Goal: Information Seeking & Learning: Learn about a topic

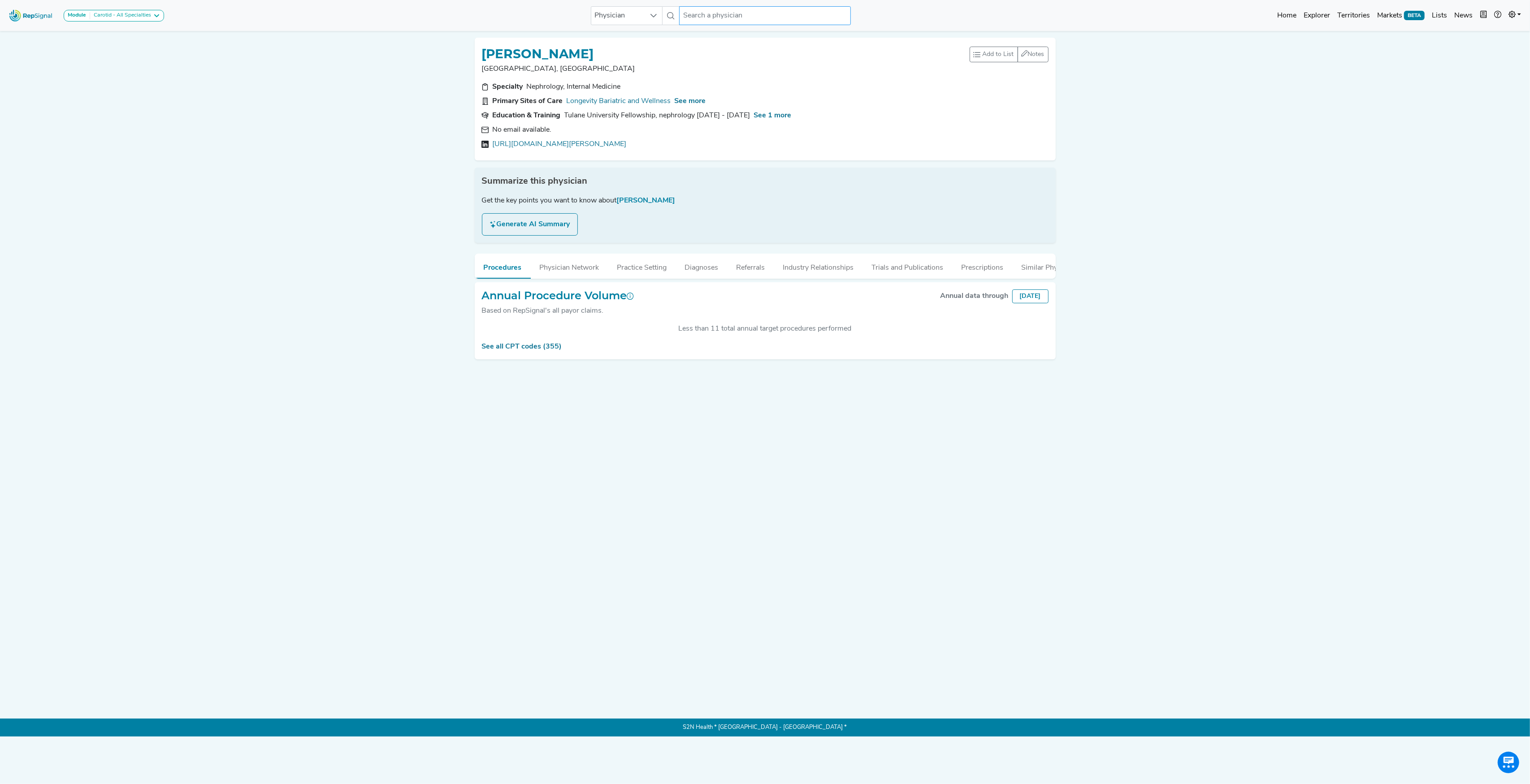
click at [711, 15] on input "text" at bounding box center [765, 15] width 171 height 19
paste input "Niyyar"
click at [730, 74] on div "[PERSON_NAME]" at bounding box center [796, 77] width 180 height 9
click at [516, 128] on link "Get Email" at bounding box center [508, 130] width 31 height 11
click at [504, 350] on link "See all CPT codes (36)" at bounding box center [520, 347] width 75 height 7
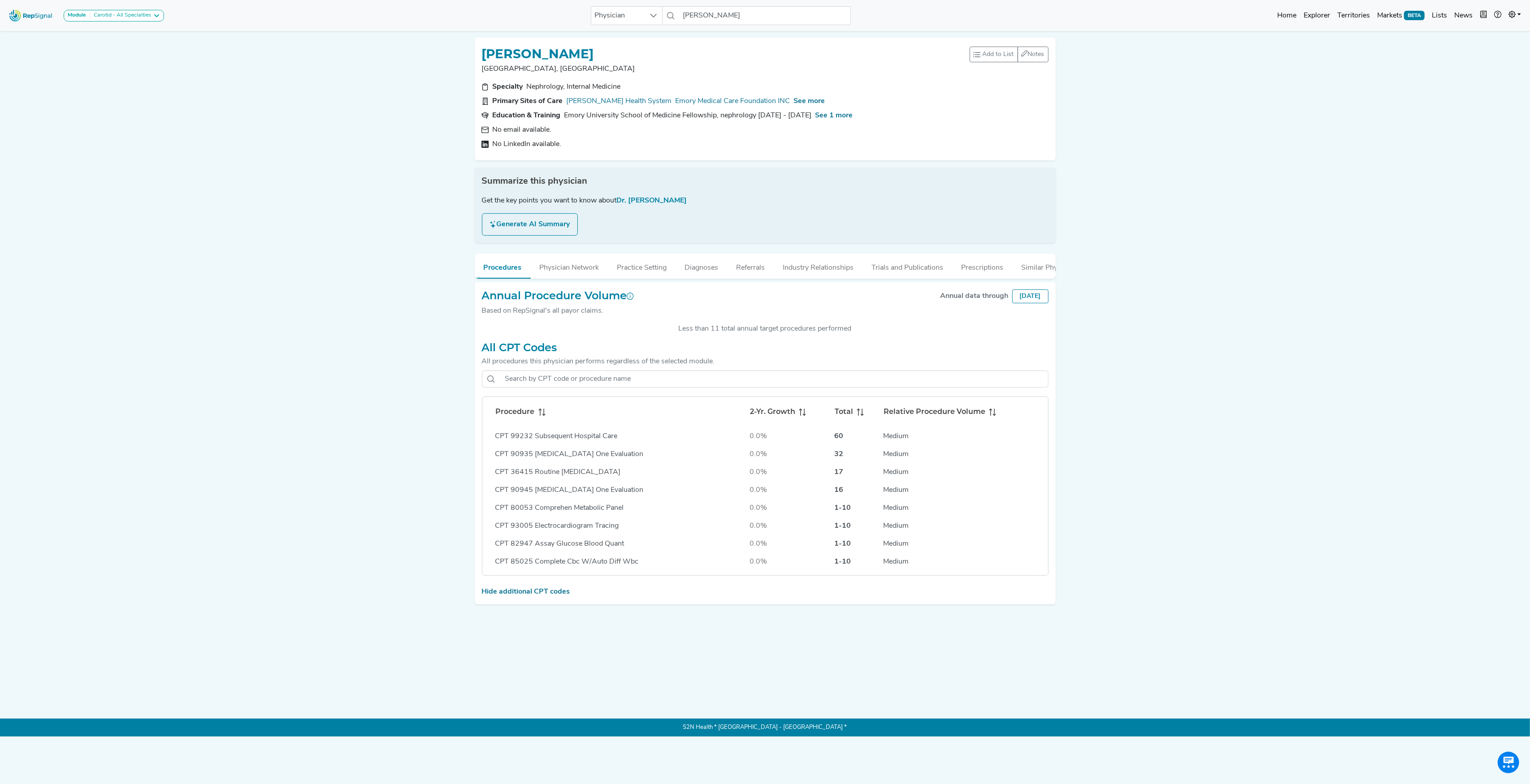
click at [540, 416] on icon at bounding box center [542, 412] width 7 height 7
click at [705, 11] on input "[PERSON_NAME]" at bounding box center [765, 15] width 171 height 19
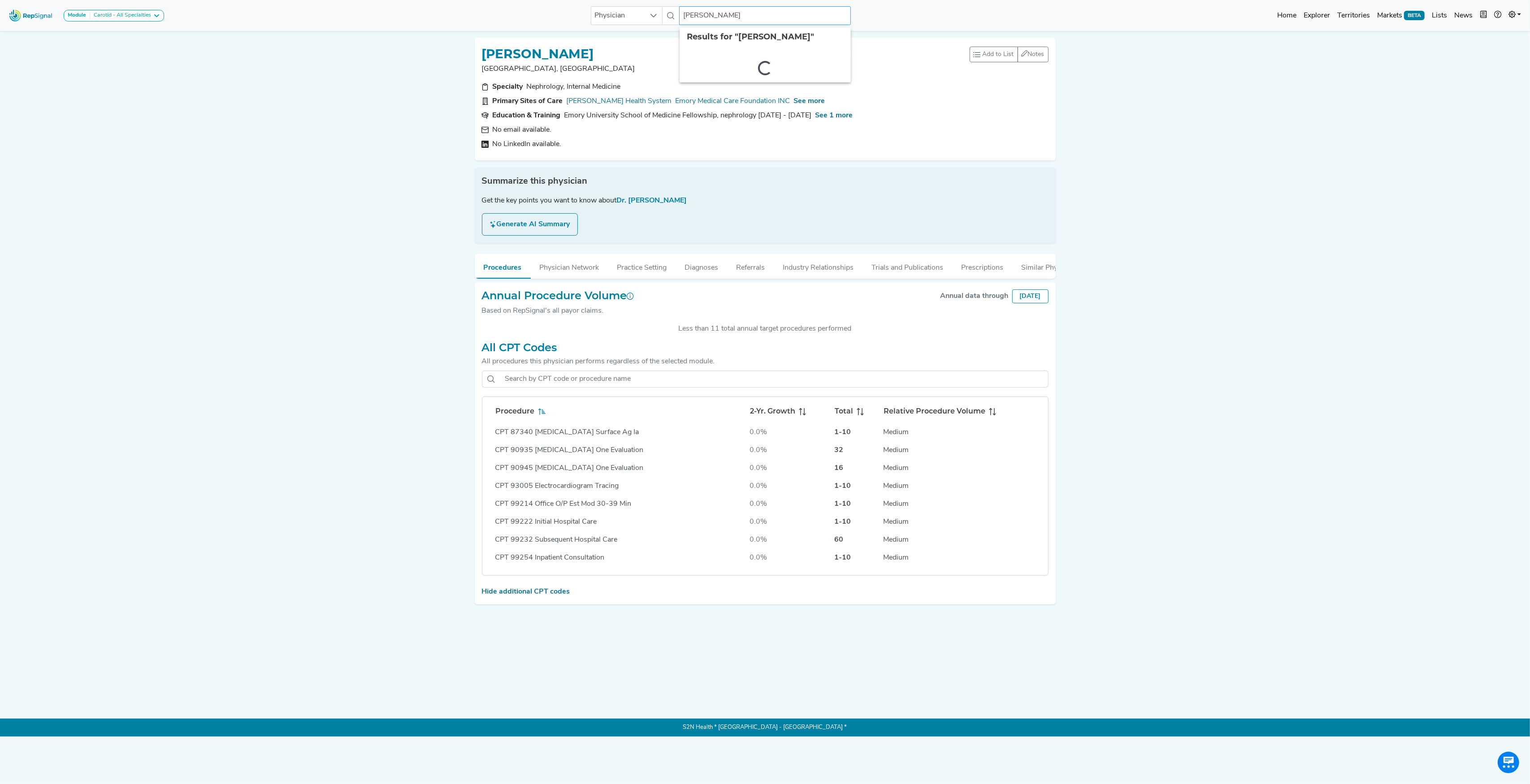
paste input "[PERSON_NAME]"
type input "[PERSON_NAME]"
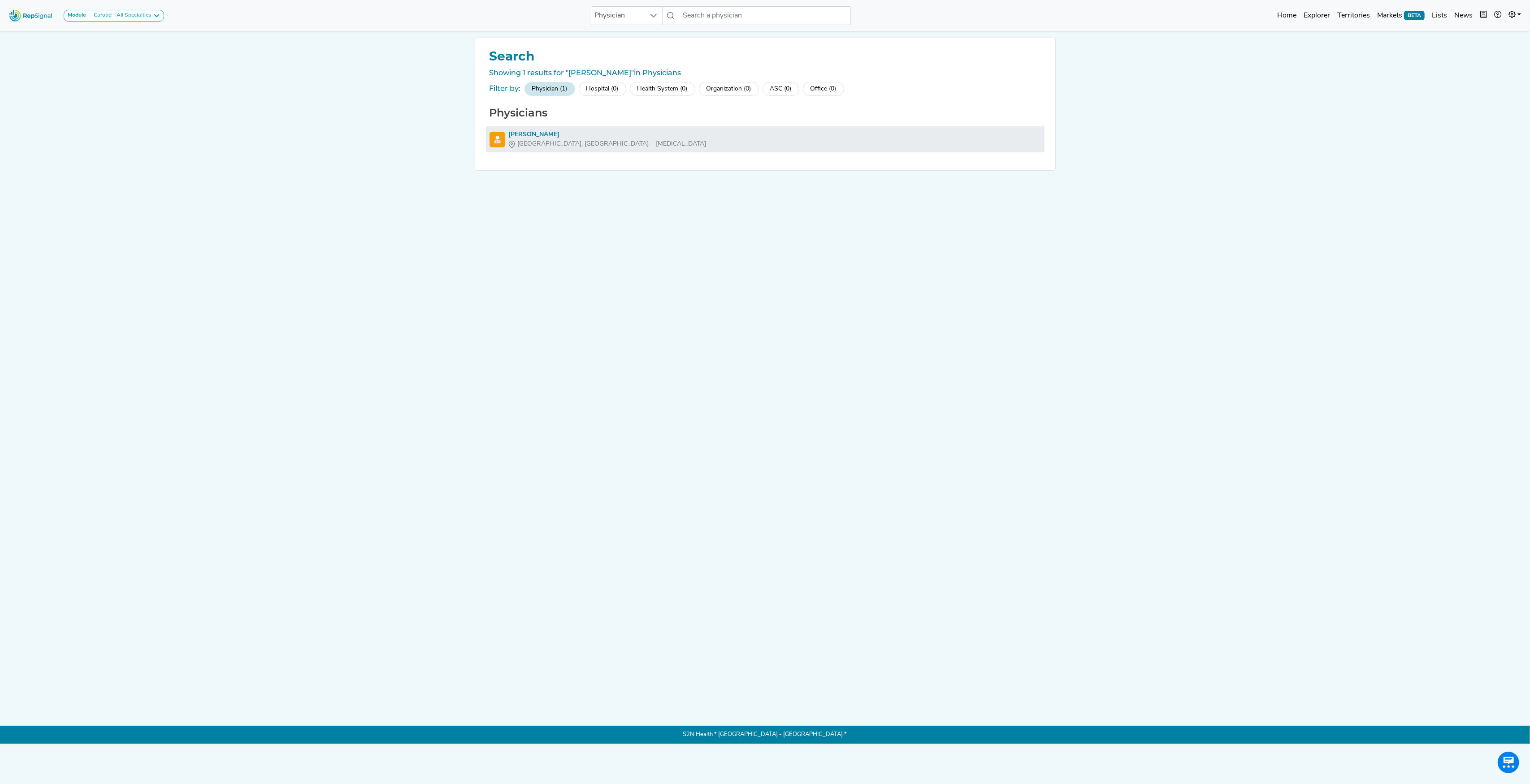
click at [542, 133] on div "[PERSON_NAME]" at bounding box center [607, 134] width 198 height 9
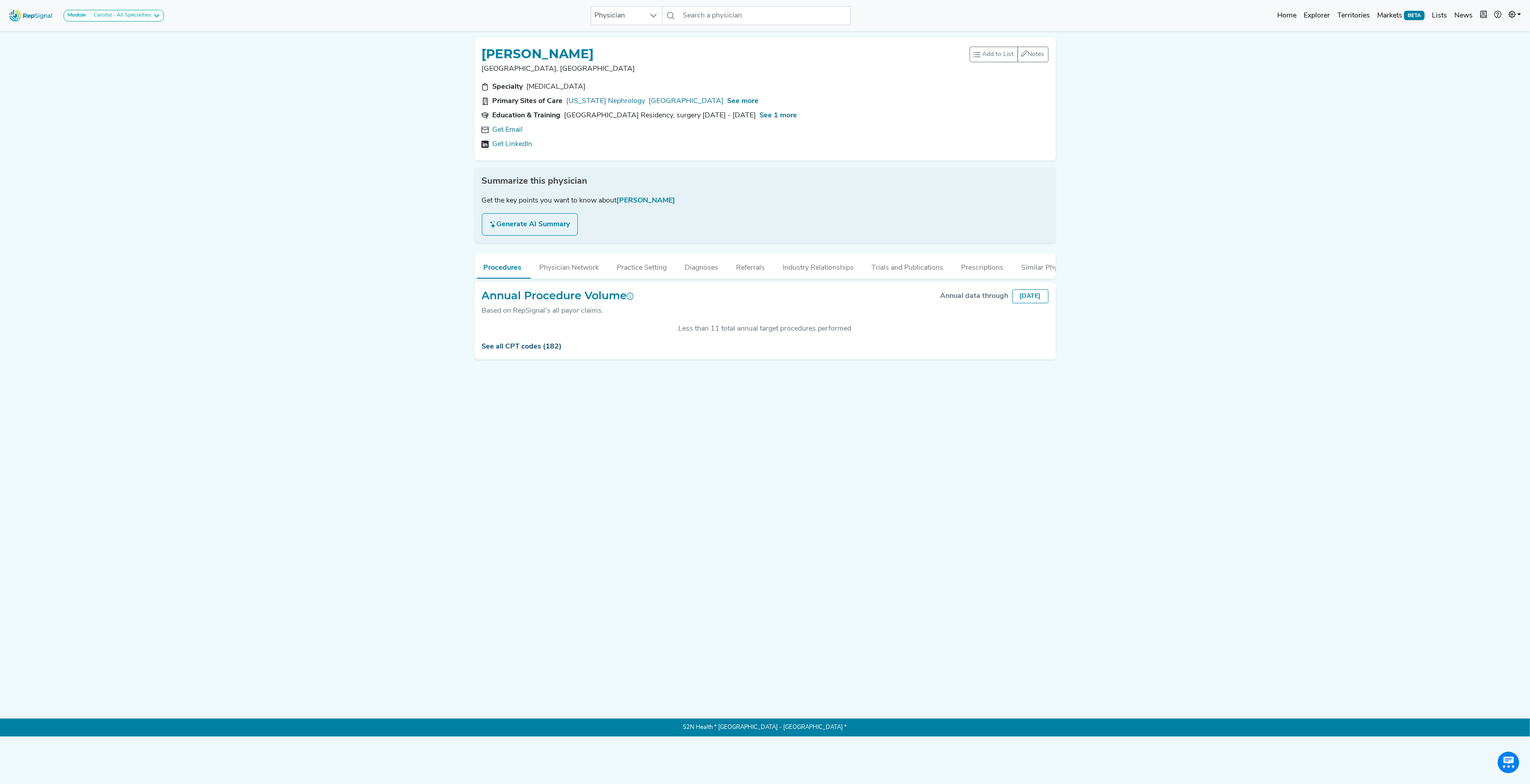
click at [529, 350] on link "See all CPT codes (182)" at bounding box center [522, 347] width 80 height 7
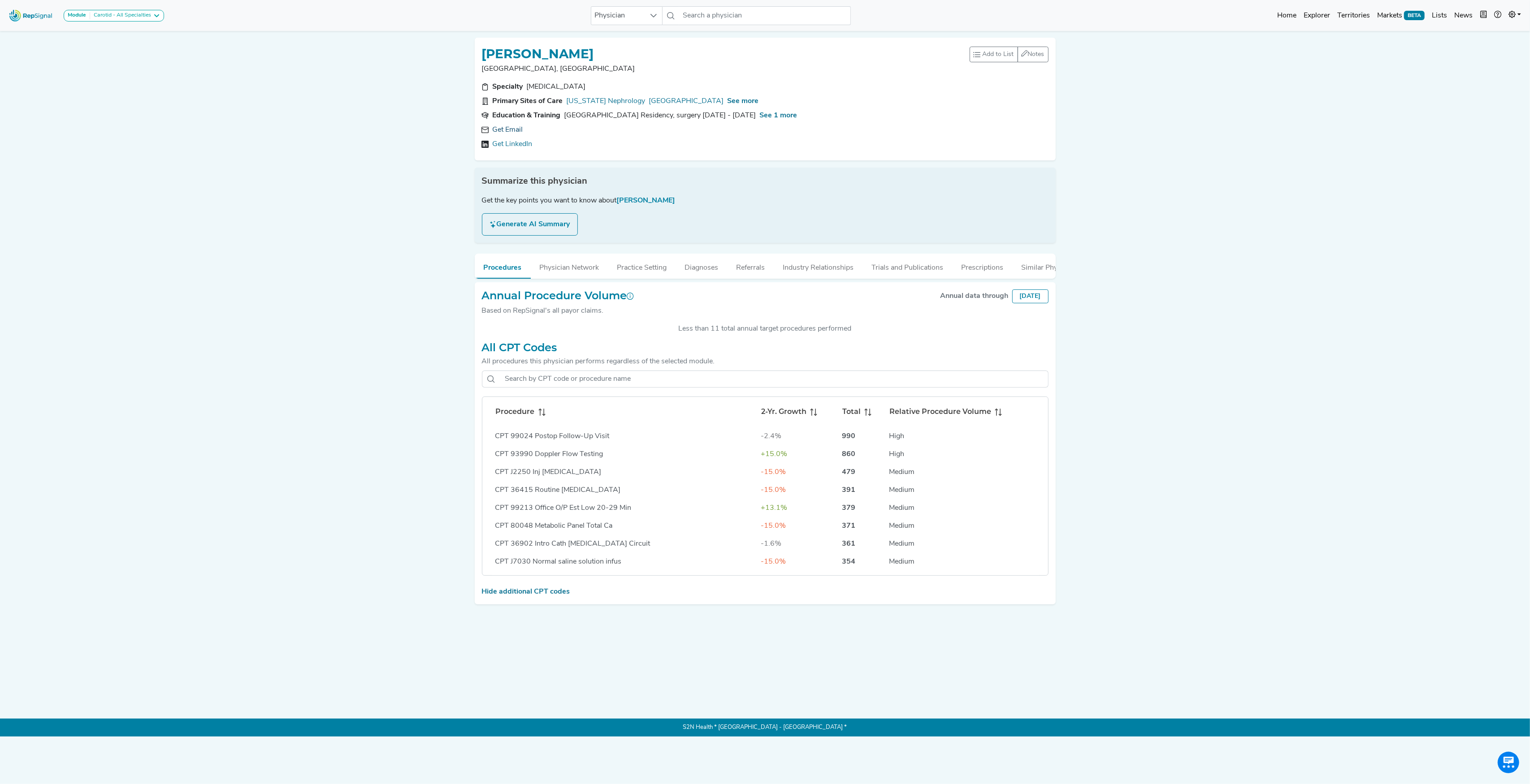
click at [506, 128] on link "Get Email" at bounding box center [508, 130] width 31 height 11
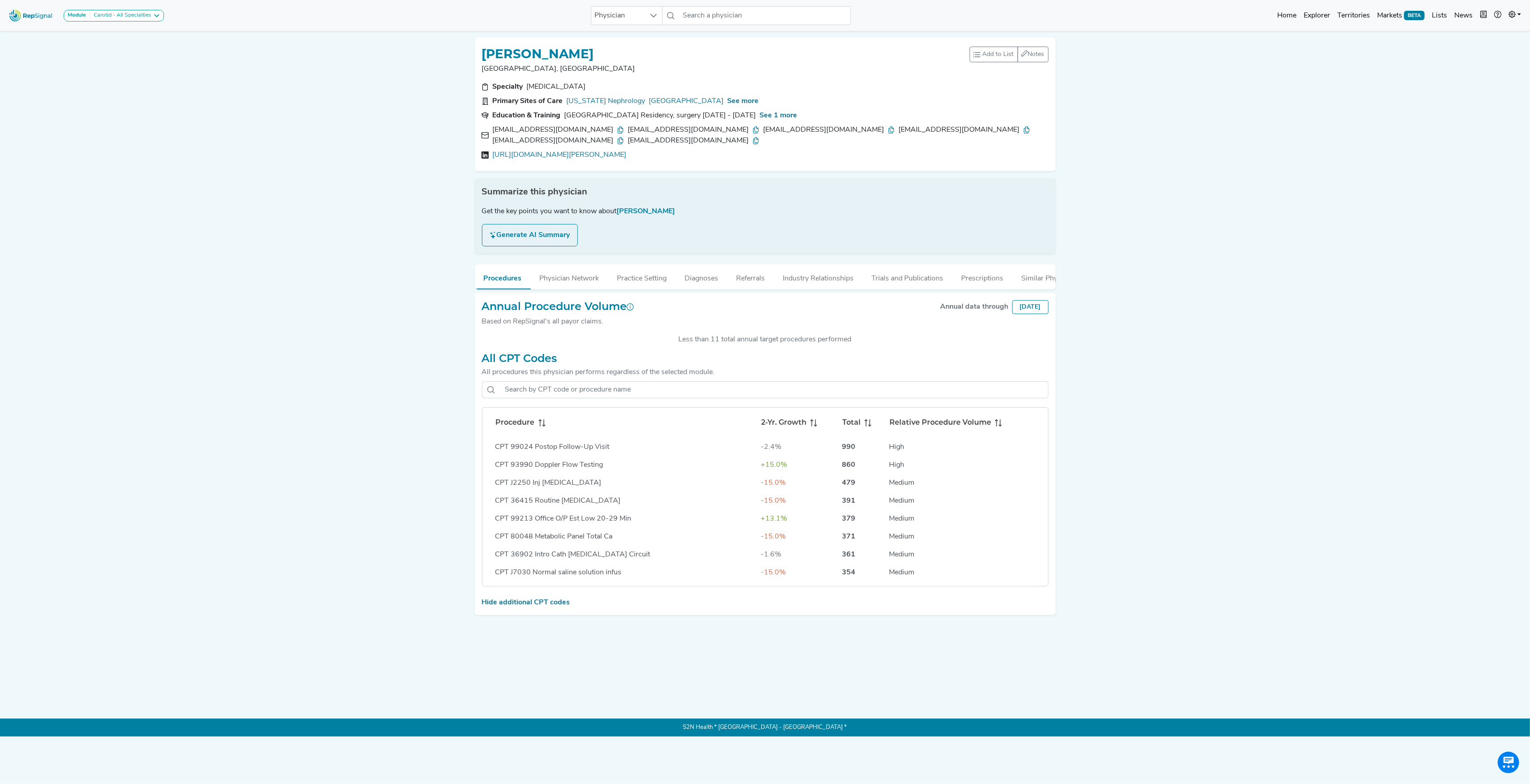
click at [540, 419] on icon at bounding box center [542, 423] width 7 height 7
click at [560, 150] on link "[URL][DOMAIN_NAME][PERSON_NAME]" at bounding box center [559, 155] width 134 height 11
click at [713, 12] on input "text" at bounding box center [765, 15] width 171 height 19
click at [757, 128] on div "[PERSON_NAME]" at bounding box center [796, 129] width 180 height 9
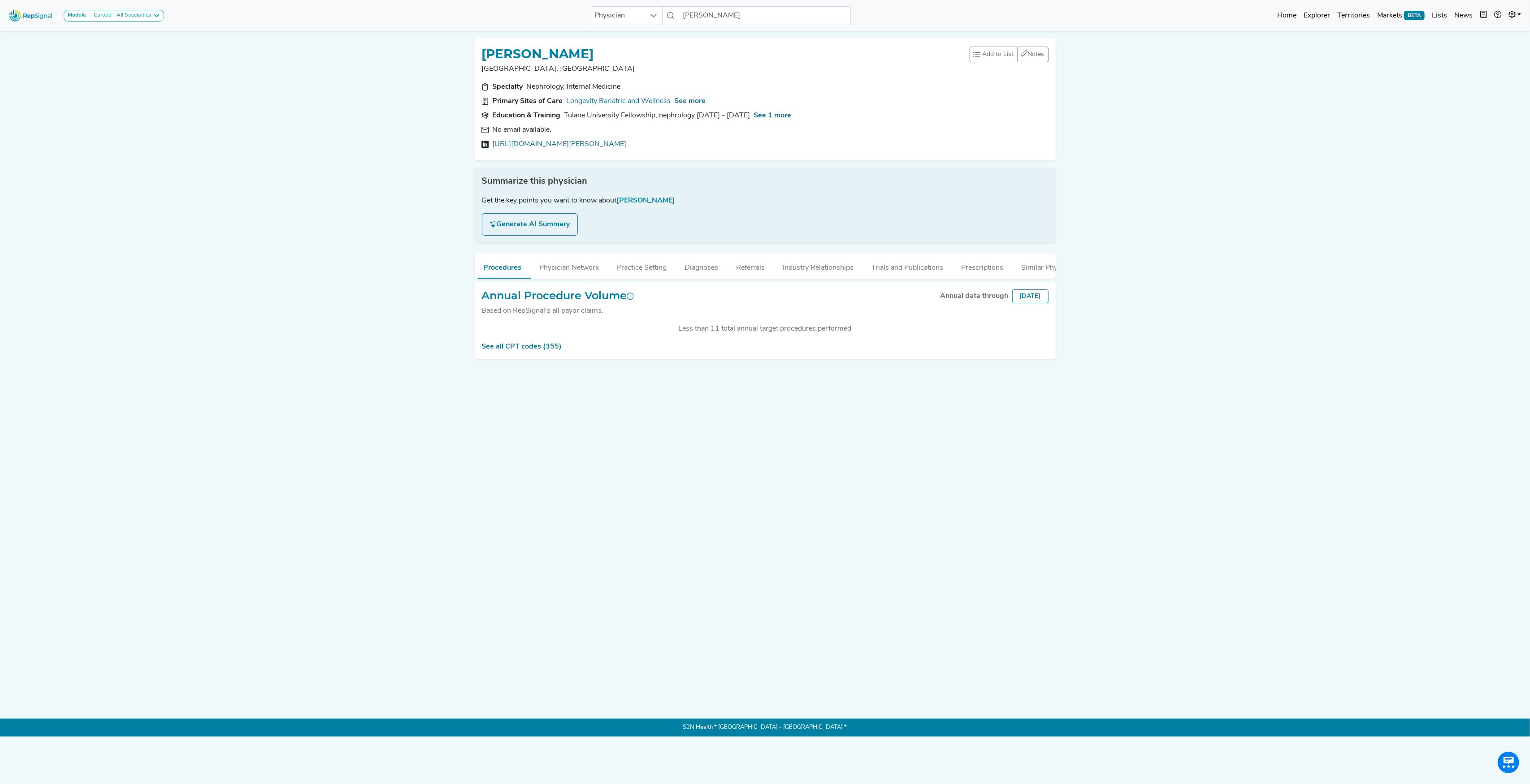
click at [515, 359] on div "Annual Procedure Volume Based on RepSignal's all payor claims. Annual data thro…" at bounding box center [765, 321] width 580 height 78
click at [515, 350] on link "See all CPT codes (355)" at bounding box center [522, 347] width 80 height 7
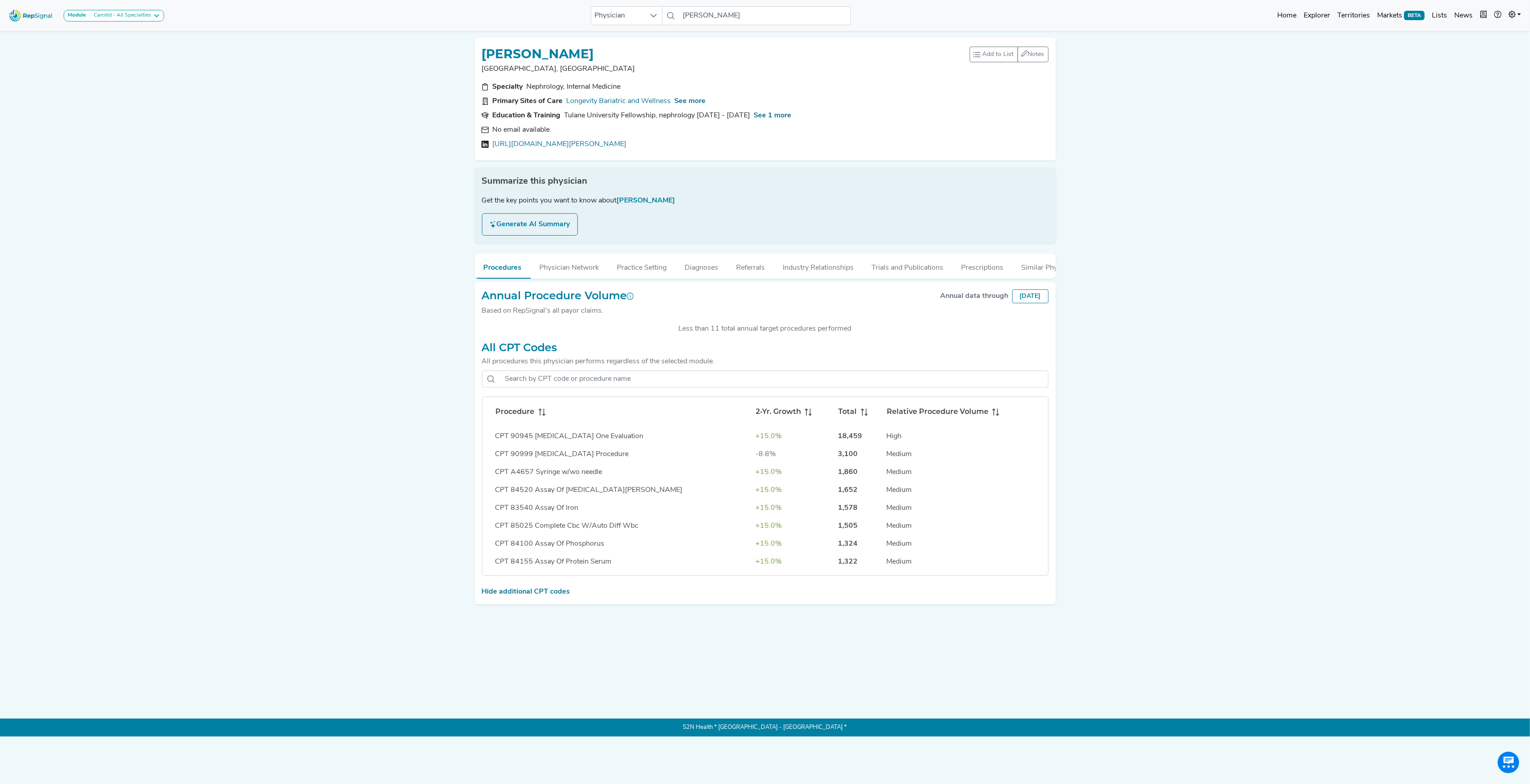
click at [542, 416] on icon at bounding box center [542, 412] width 7 height 7
click at [730, 17] on input "[PERSON_NAME]" at bounding box center [765, 15] width 171 height 19
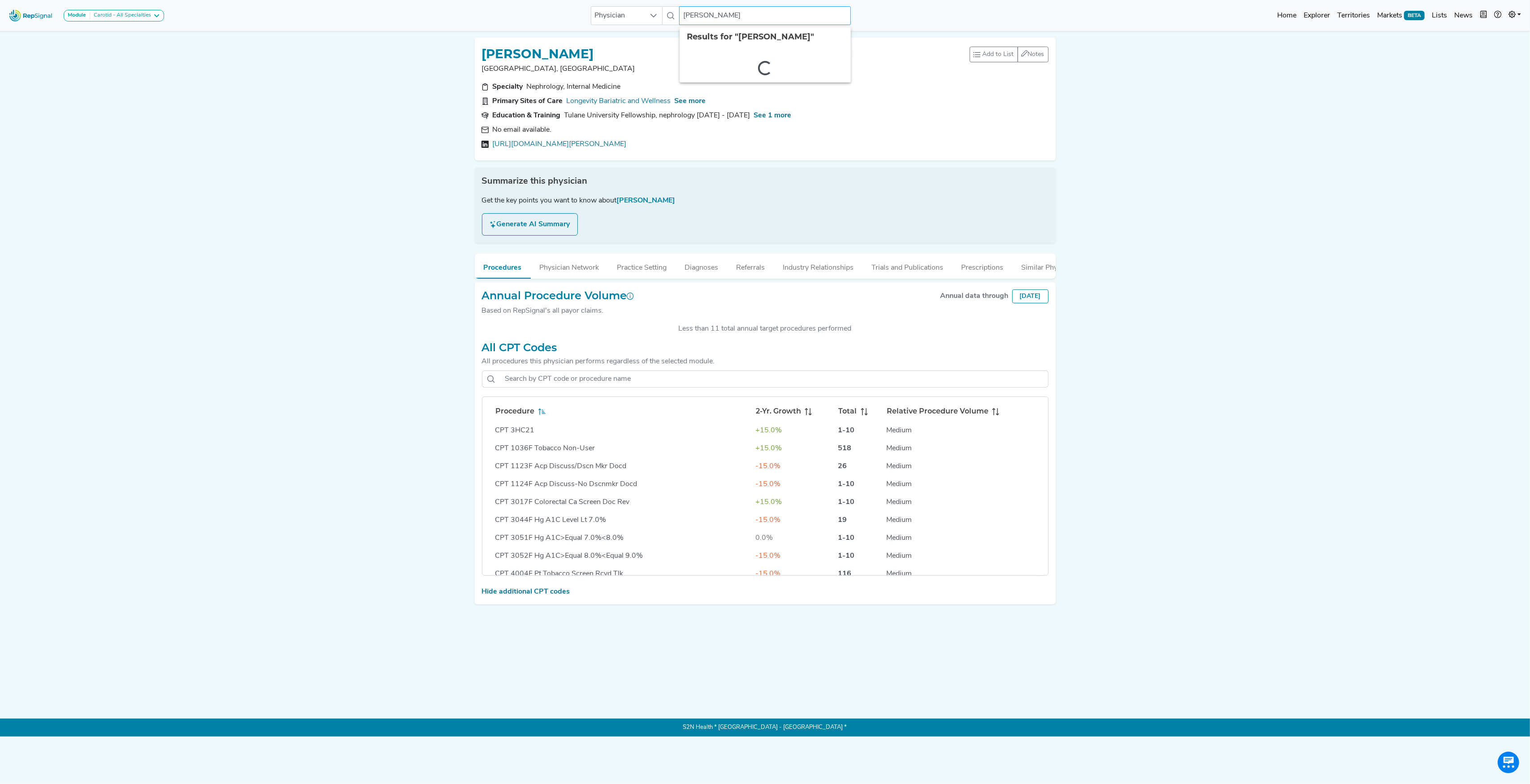
paste input "[PERSON_NAME]"
type input "[PERSON_NAME]"
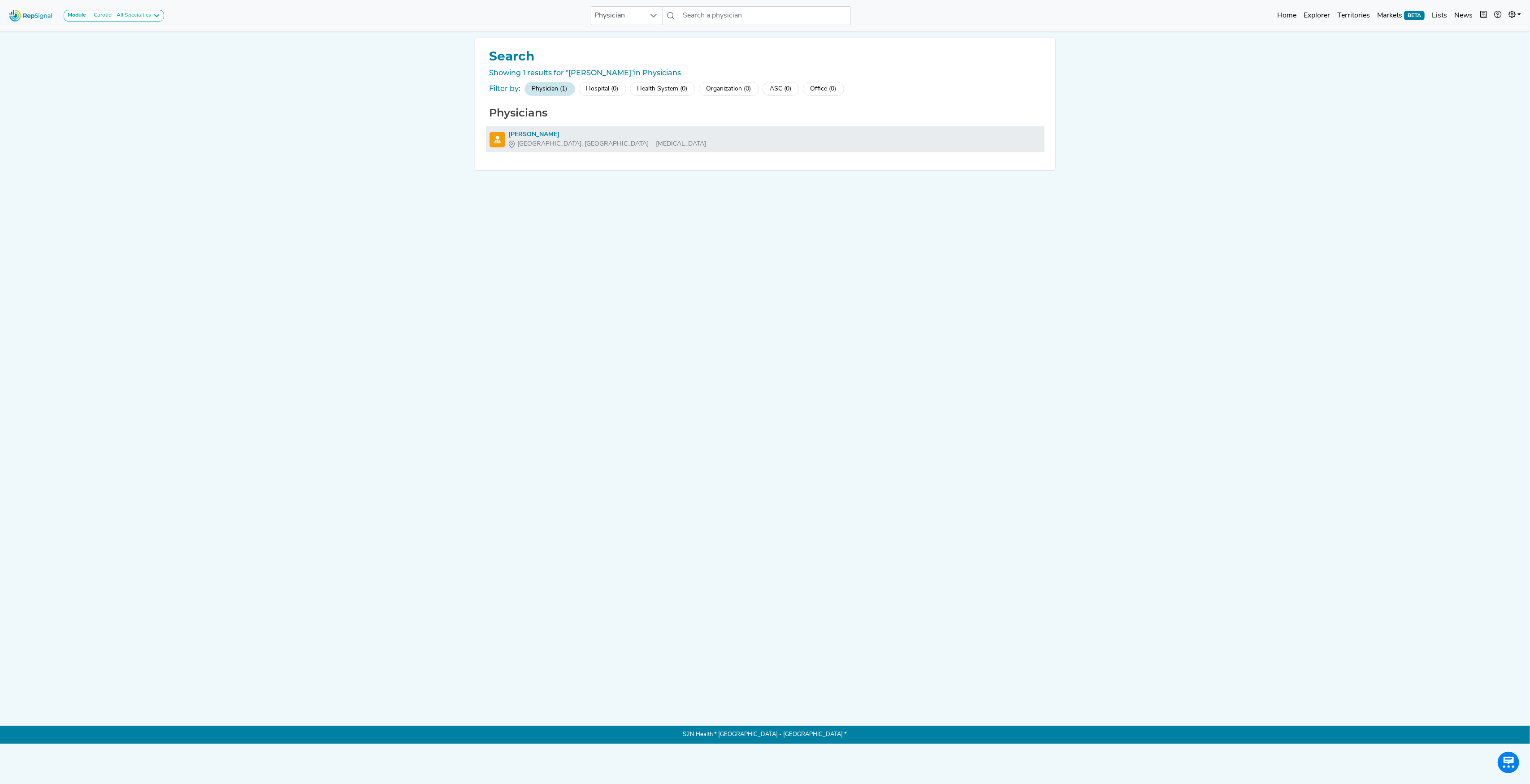
click at [527, 134] on div "[PERSON_NAME]" at bounding box center [607, 134] width 198 height 9
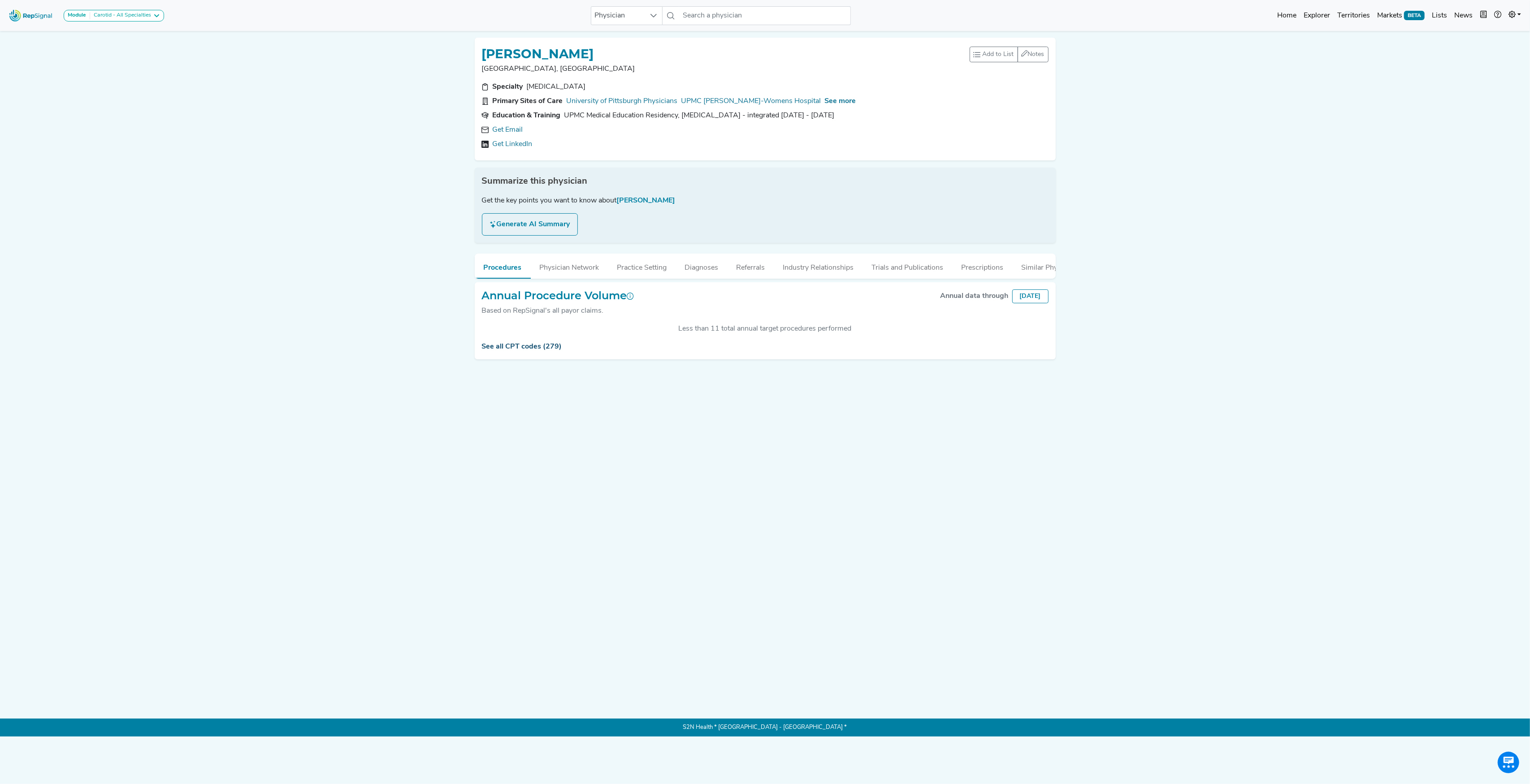
click at [522, 350] on link "See all CPT codes (279)" at bounding box center [522, 347] width 80 height 7
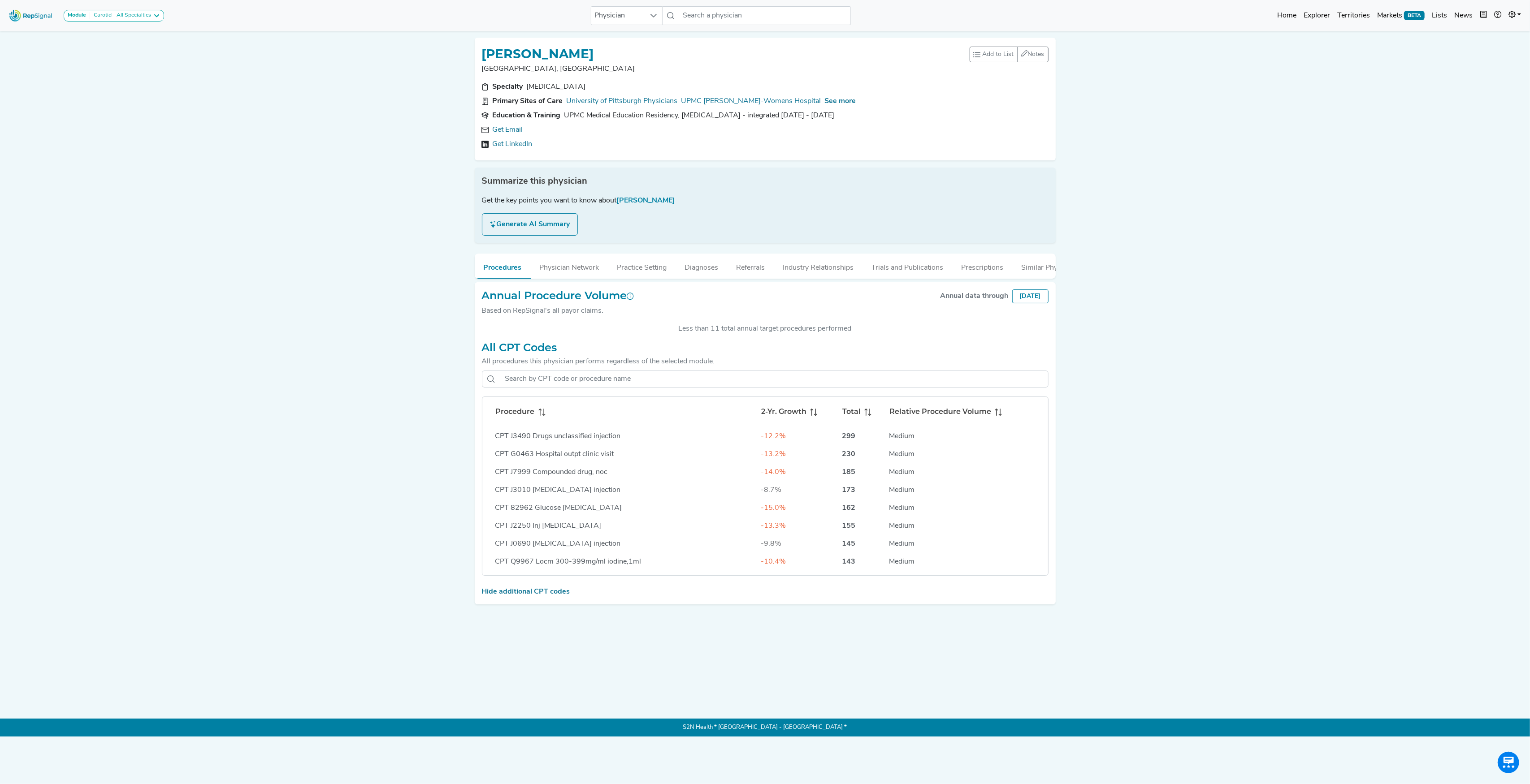
click at [539, 416] on icon at bounding box center [539, 412] width 1 height 7
click at [698, 17] on input "text" at bounding box center [765, 15] width 171 height 19
paste input "[PERSON_NAME]"
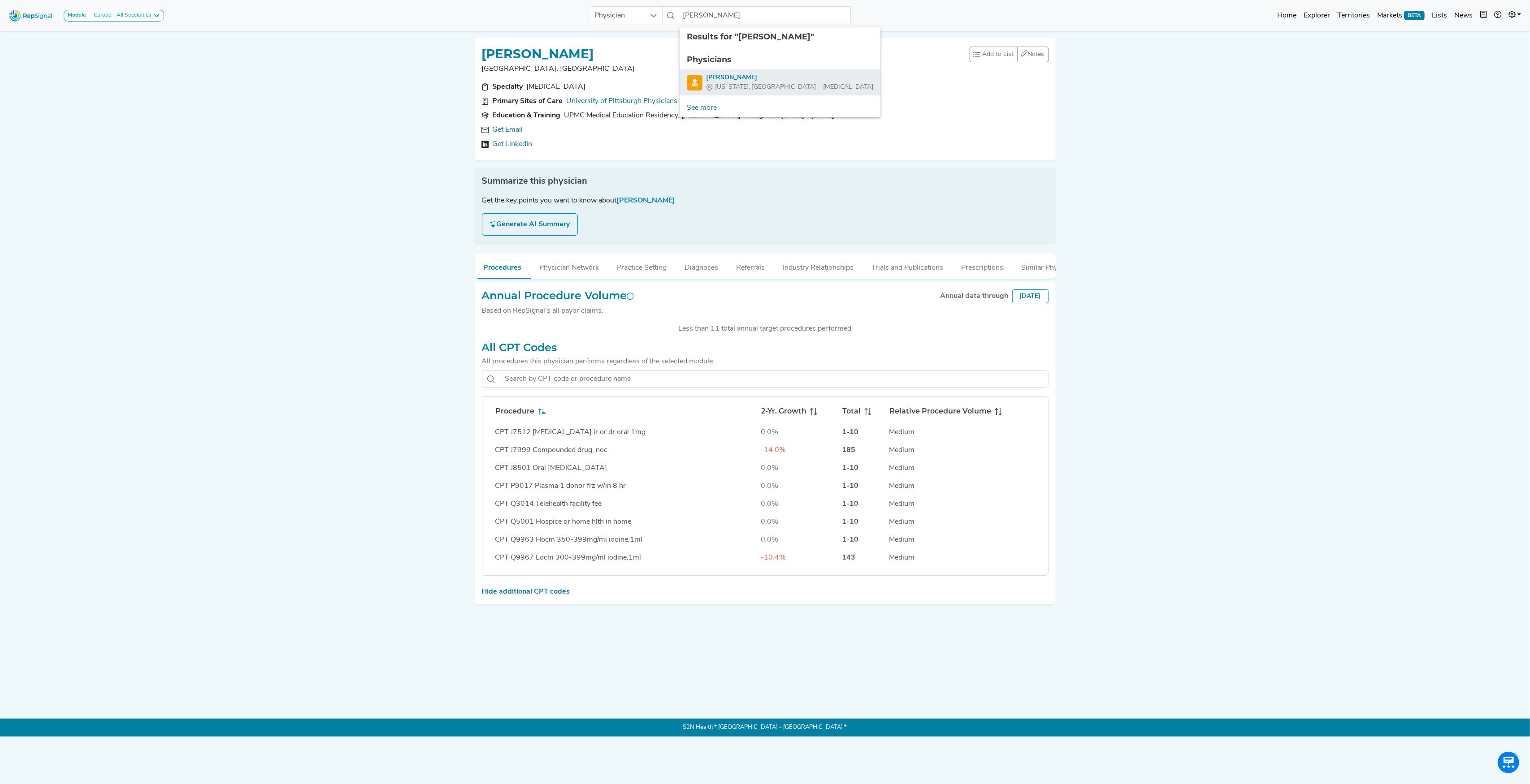
click at [730, 77] on div "[PERSON_NAME]" at bounding box center [789, 77] width 167 height 9
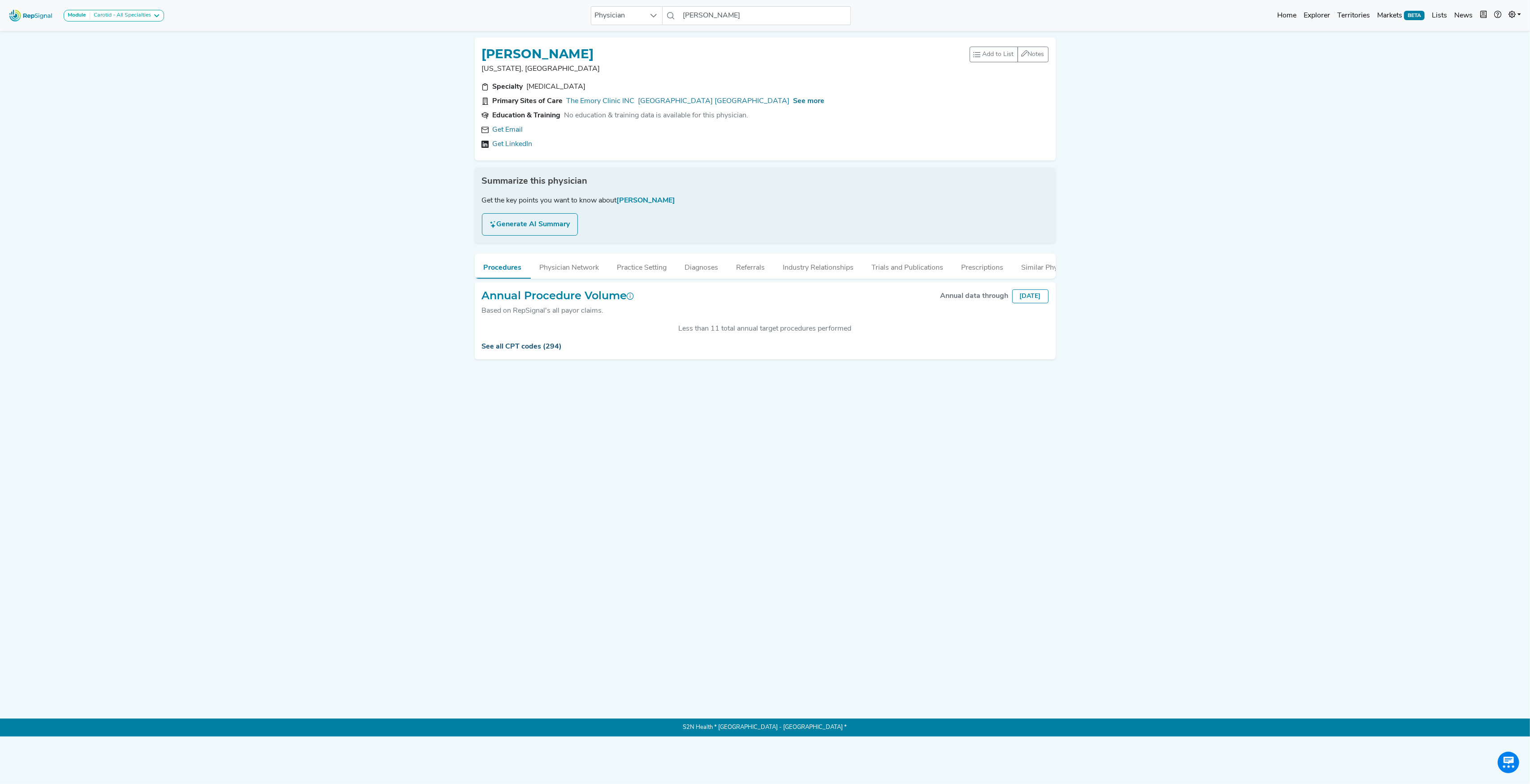
click at [530, 350] on link "See all CPT codes (294)" at bounding box center [522, 347] width 80 height 7
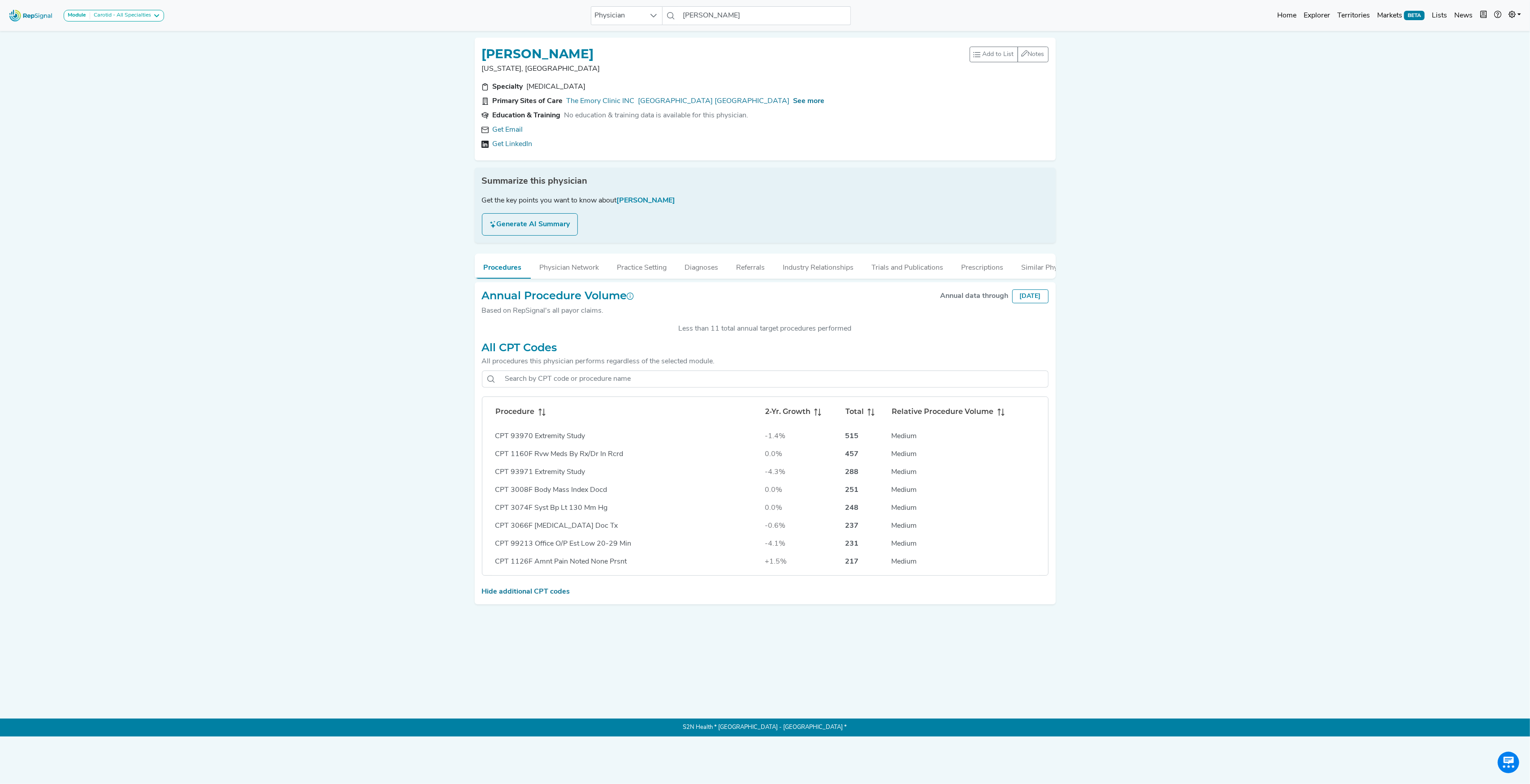
click at [542, 416] on icon at bounding box center [542, 412] width 7 height 7
click at [728, 13] on input "[PERSON_NAME]" at bounding box center [765, 15] width 171 height 19
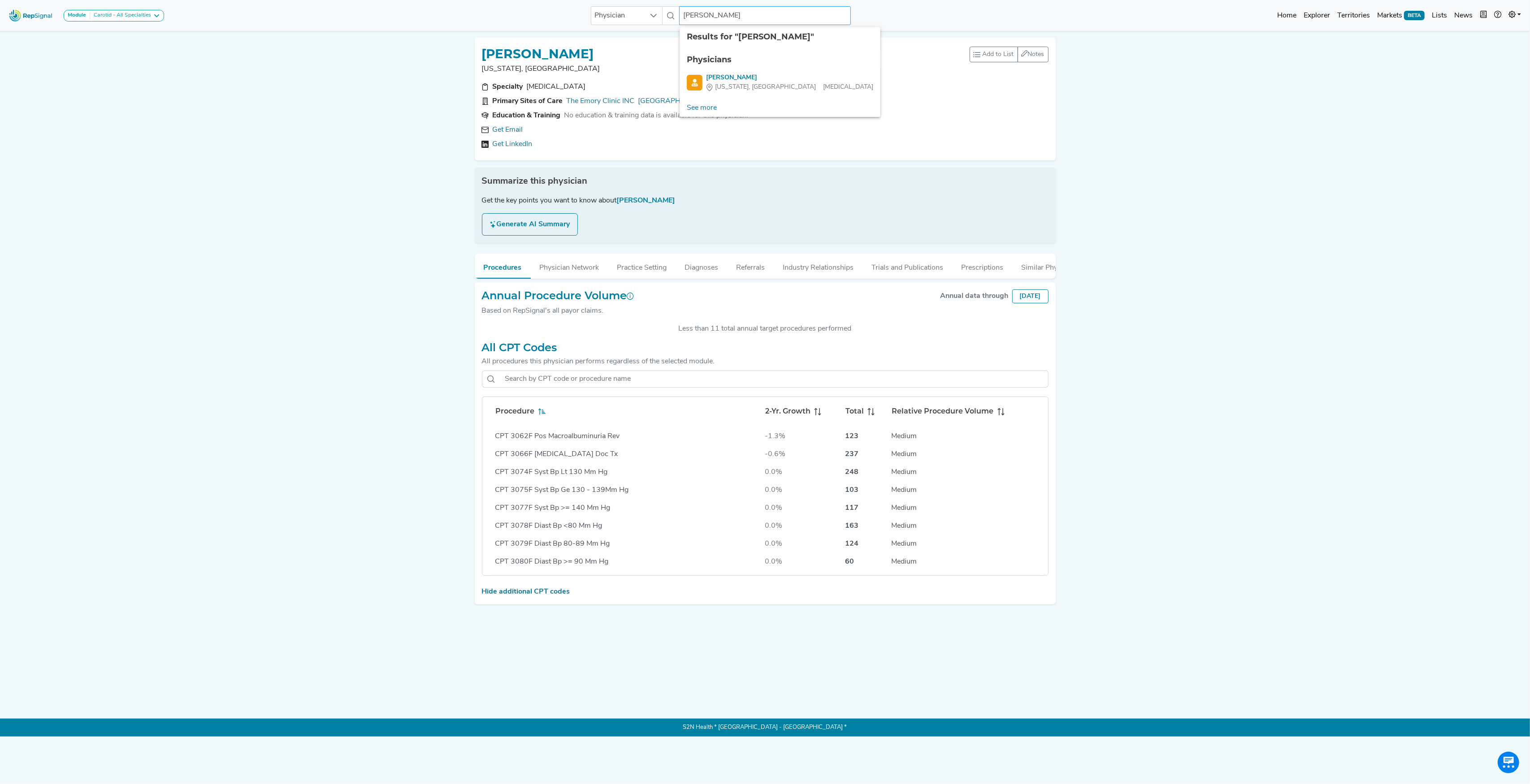
type input "[PERSON_NAME]"
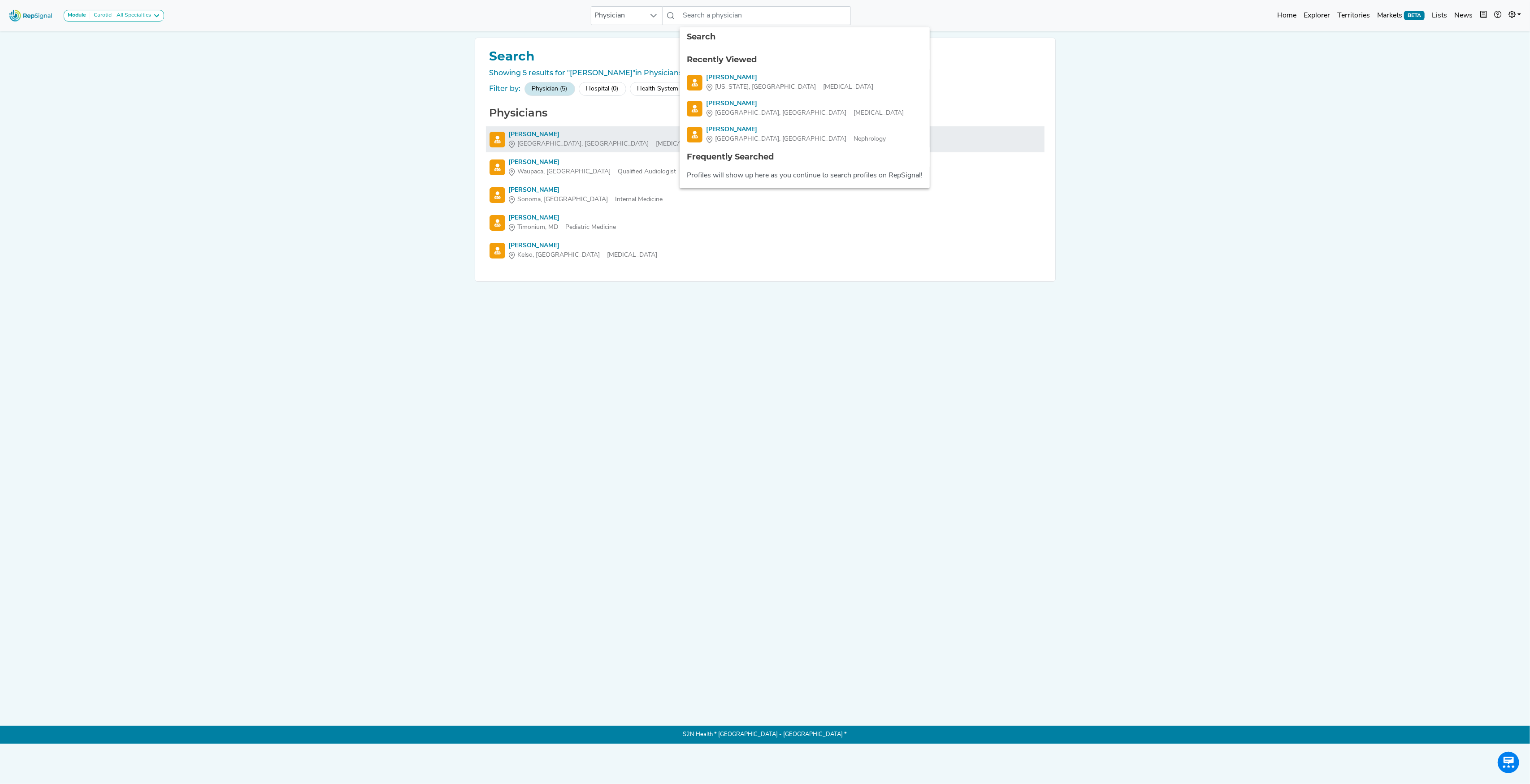
click at [529, 134] on div "[PERSON_NAME]" at bounding box center [607, 134] width 198 height 9
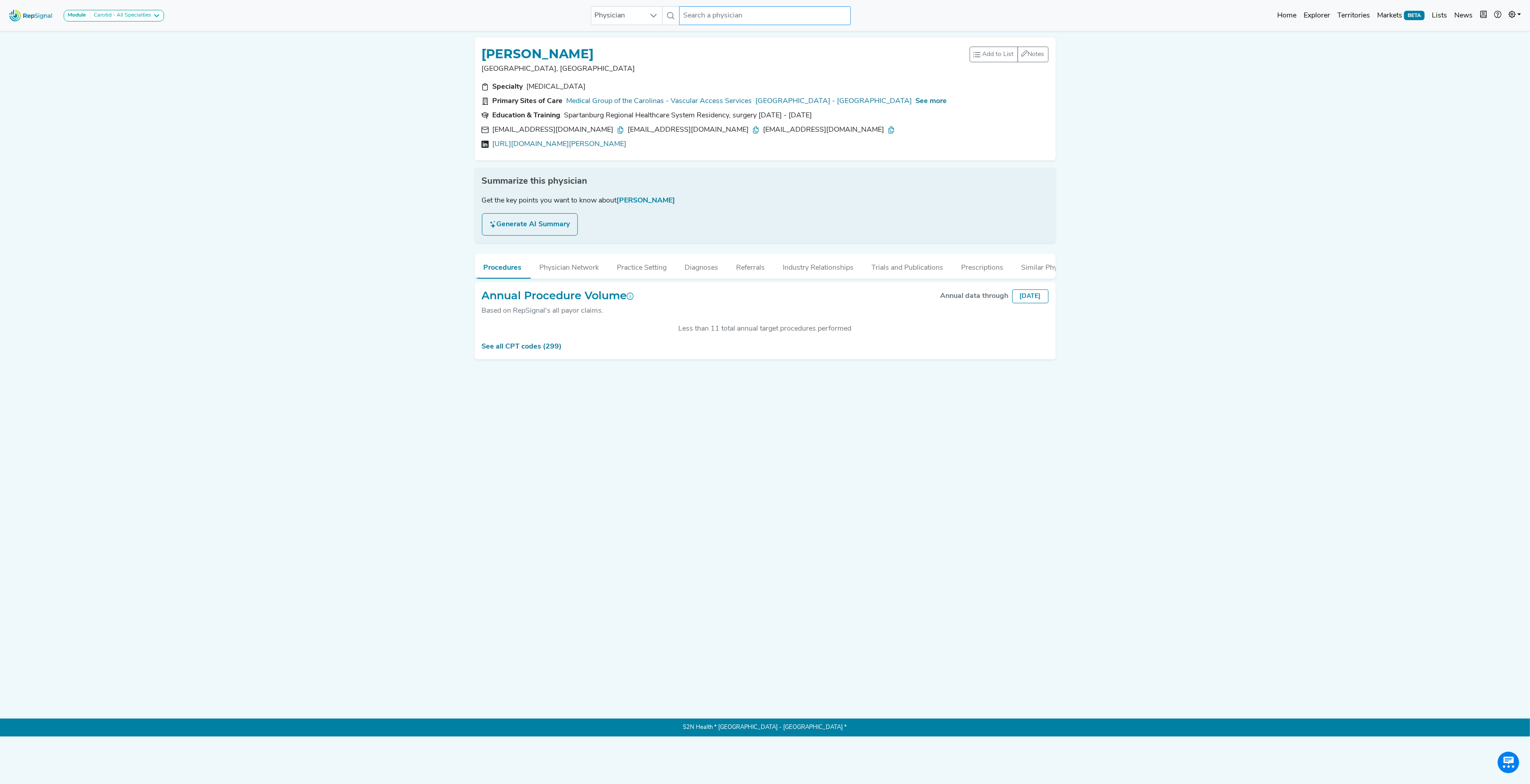
click at [752, 15] on input "text" at bounding box center [765, 15] width 171 height 19
paste input "[PERSON_NAME]"
click at [711, 12] on input "[PERSON_NAME]" at bounding box center [765, 15] width 171 height 19
click at [727, 101] on div "[PERSON_NAME]" at bounding box center [783, 104] width 154 height 9
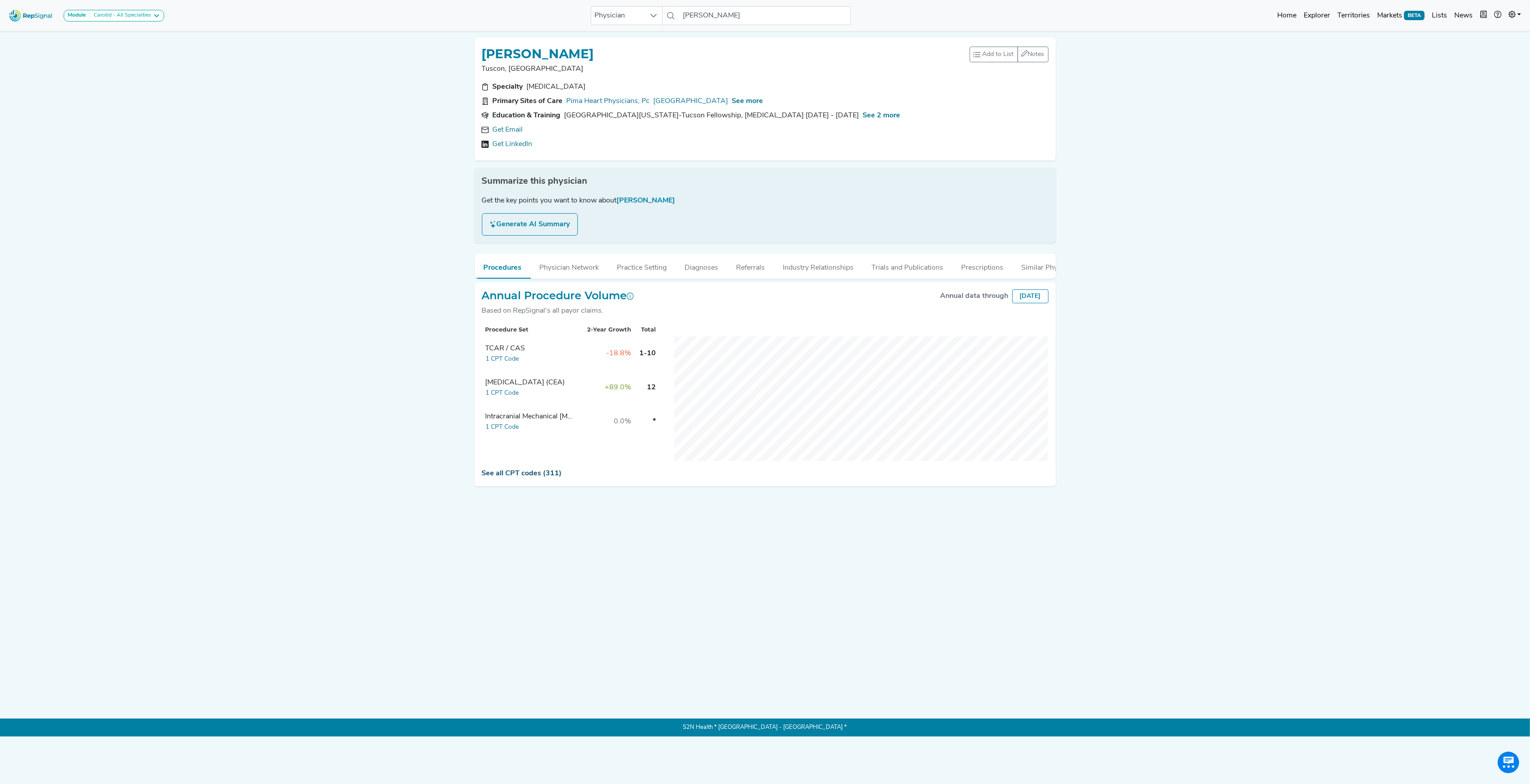
click at [515, 478] on link "See all CPT codes (311)" at bounding box center [522, 473] width 80 height 7
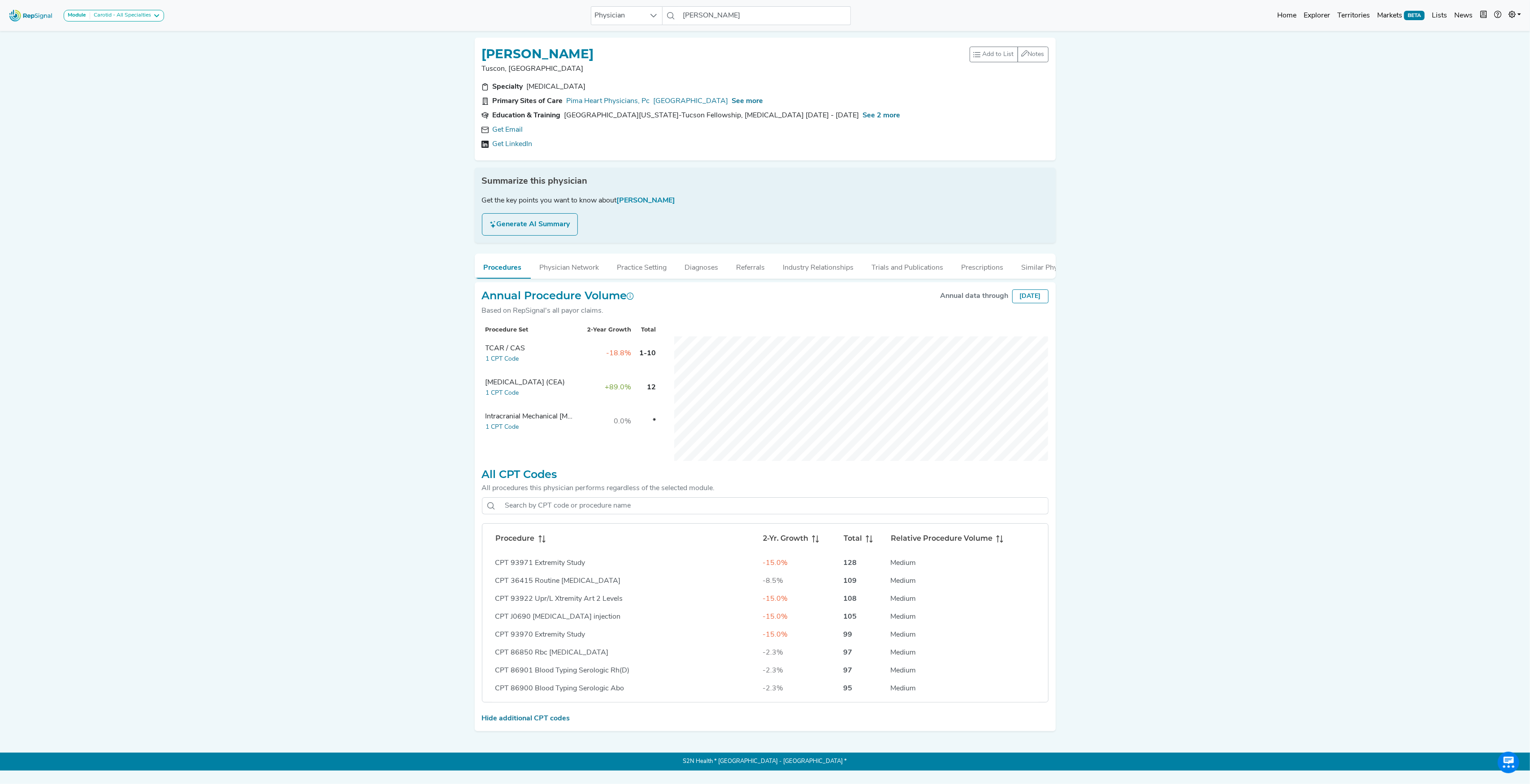
click at [544, 543] on icon at bounding box center [542, 539] width 7 height 7
drag, startPoint x: 484, startPoint y: 52, endPoint x: 617, endPoint y: 58, distance: 133.1
click at [617, 58] on div "[PERSON_NAME]" at bounding box center [726, 53] width 488 height 17
copy h1 "[PERSON_NAME]"
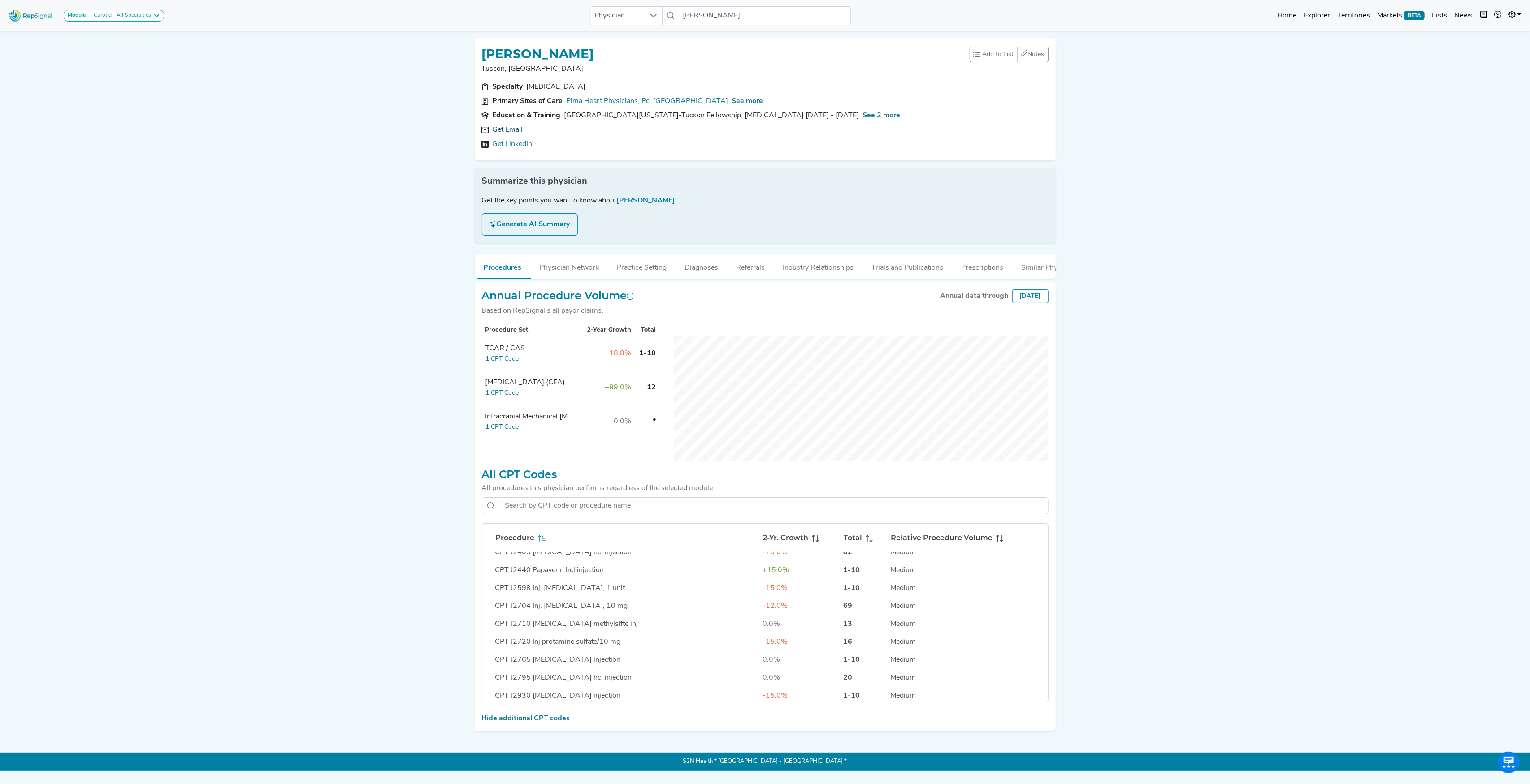
click at [502, 130] on link "Get Email" at bounding box center [508, 130] width 31 height 11
click at [694, 18] on input "[PERSON_NAME]" at bounding box center [765, 15] width 171 height 19
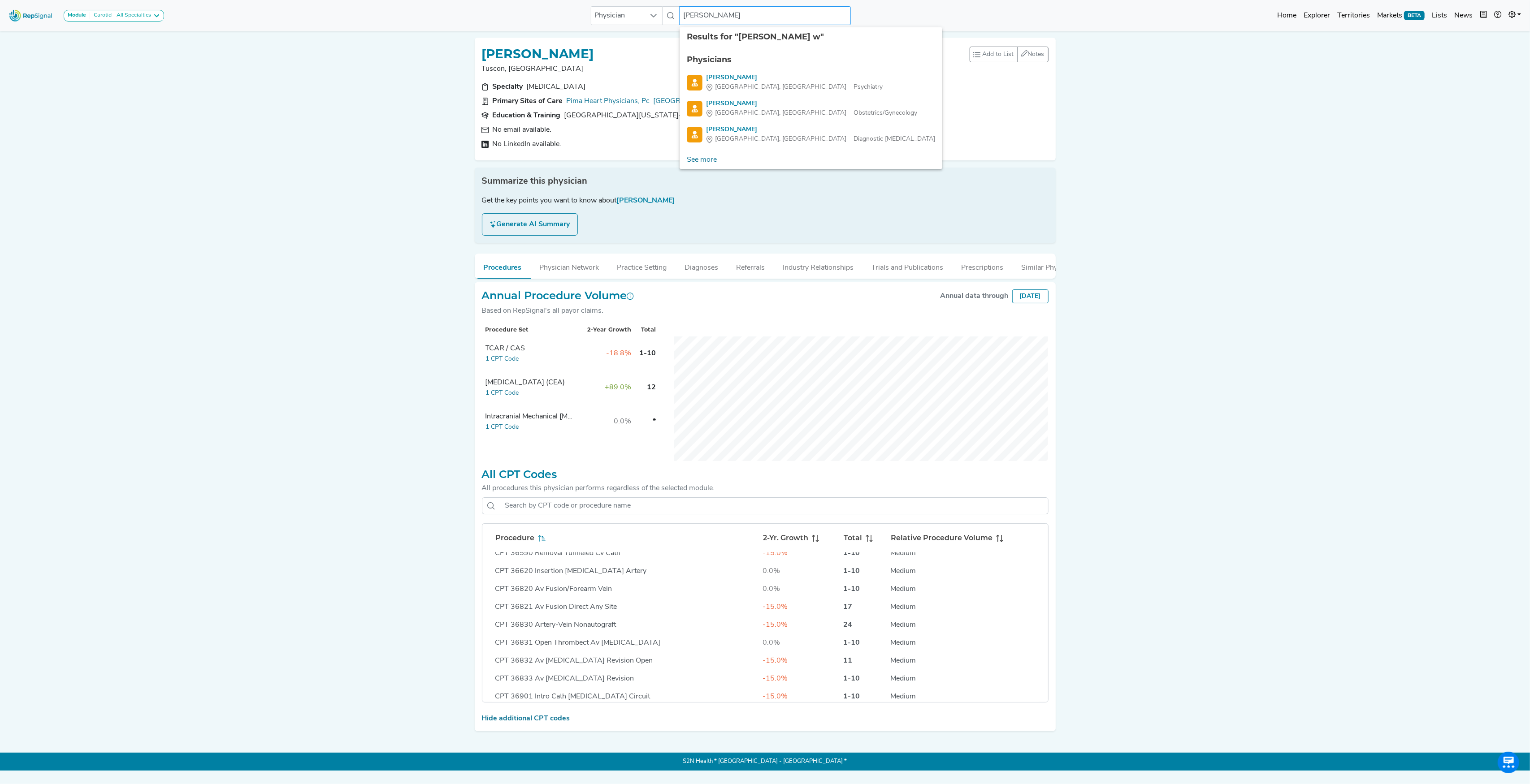
type input "[PERSON_NAME]"
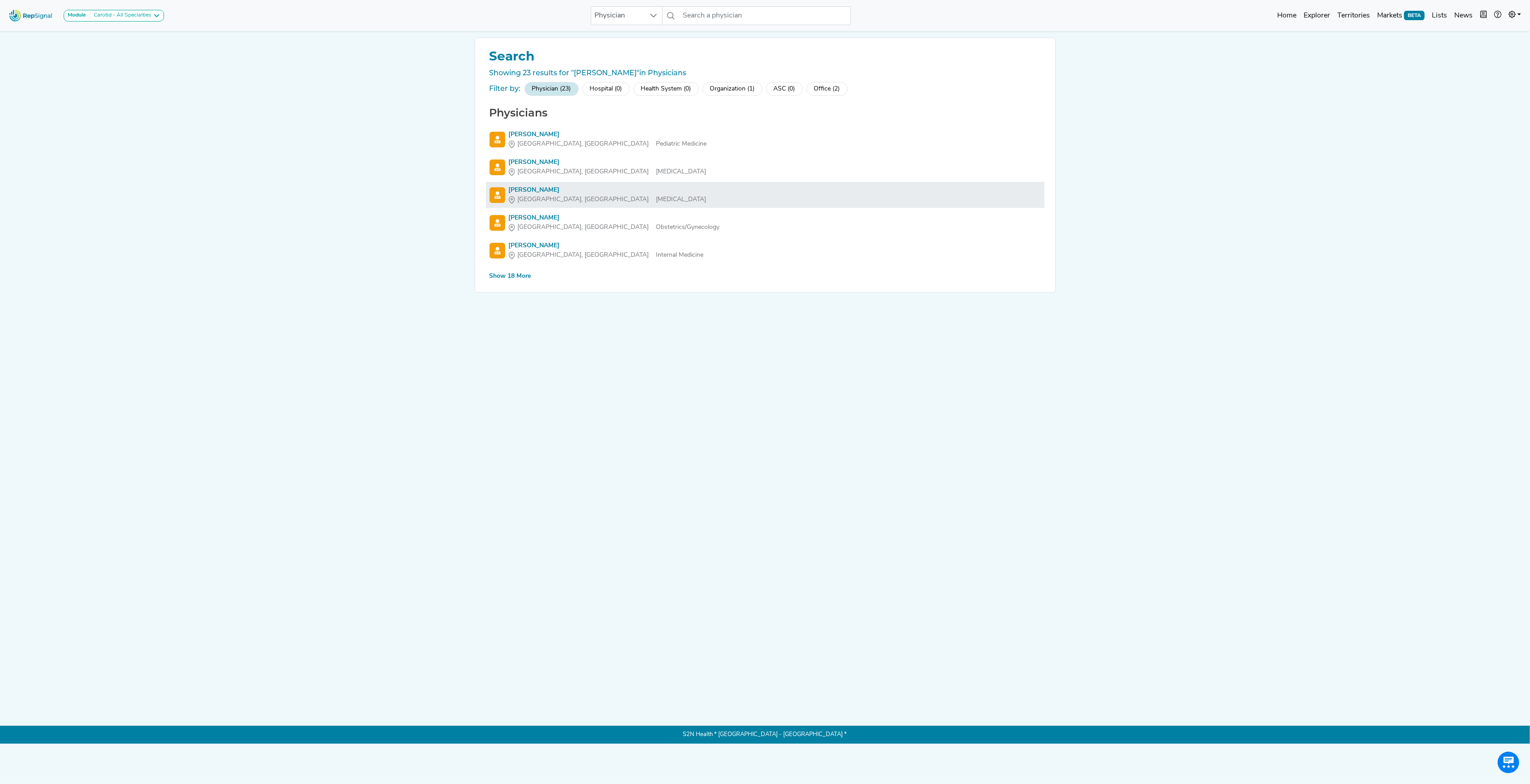
click at [534, 188] on div "[PERSON_NAME]" at bounding box center [607, 190] width 198 height 9
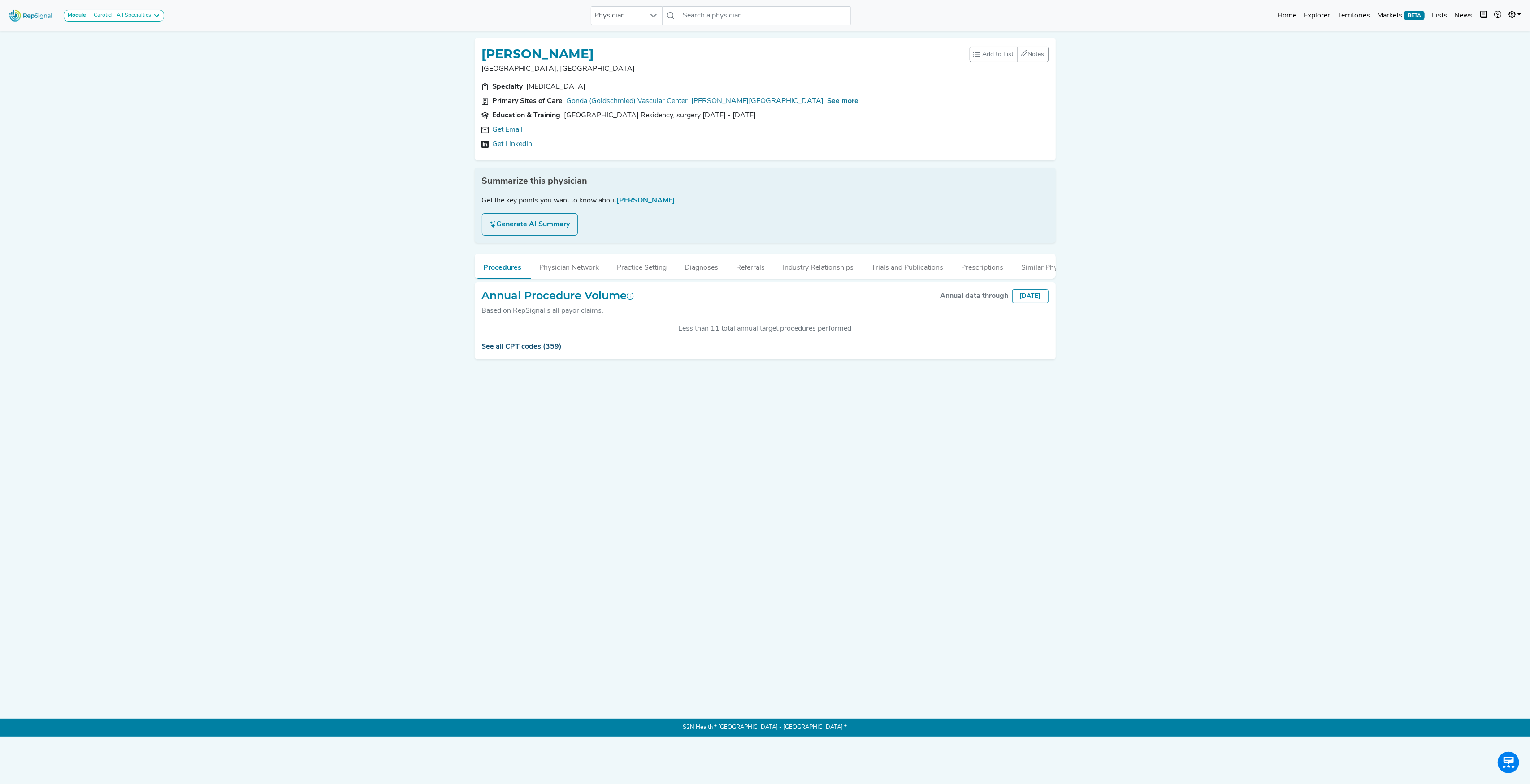
click at [530, 350] on link "See all CPT codes (359)" at bounding box center [522, 347] width 80 height 7
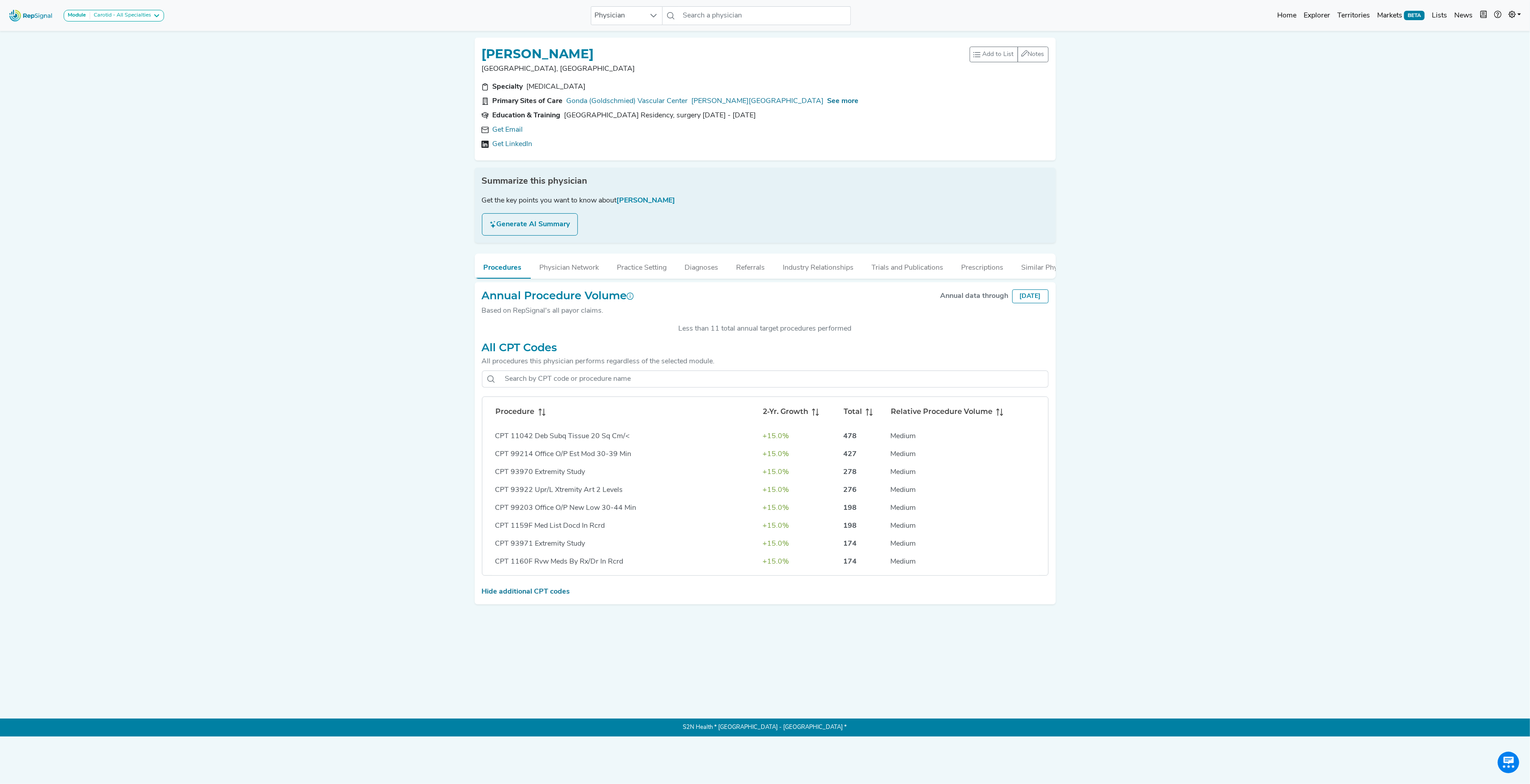
click at [519, 411] on th "Procedure" at bounding box center [625, 412] width 268 height 30
click at [848, 101] on span "See more" at bounding box center [842, 101] width 32 height 7
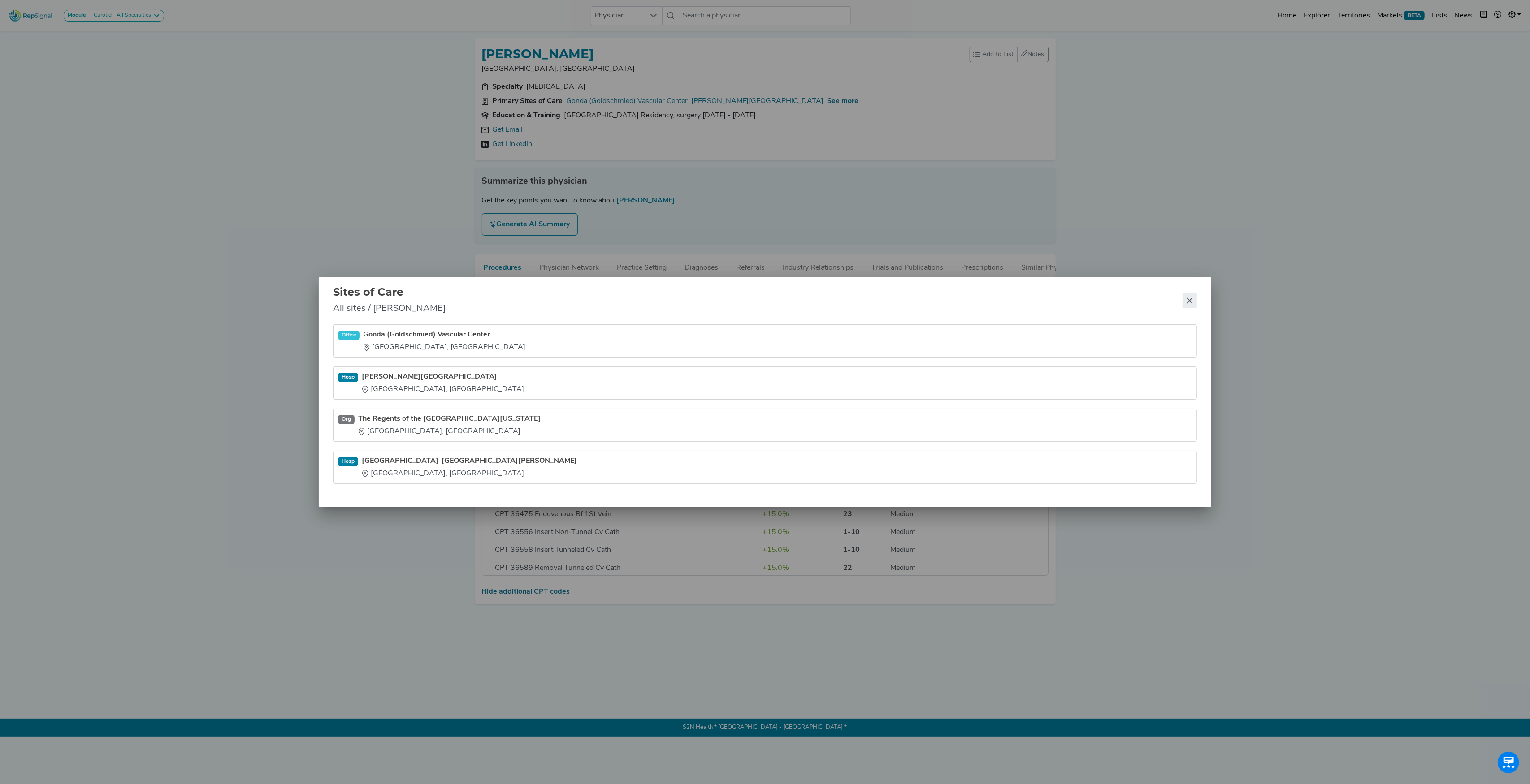
click at [1188, 304] on button "Close" at bounding box center [1189, 300] width 15 height 15
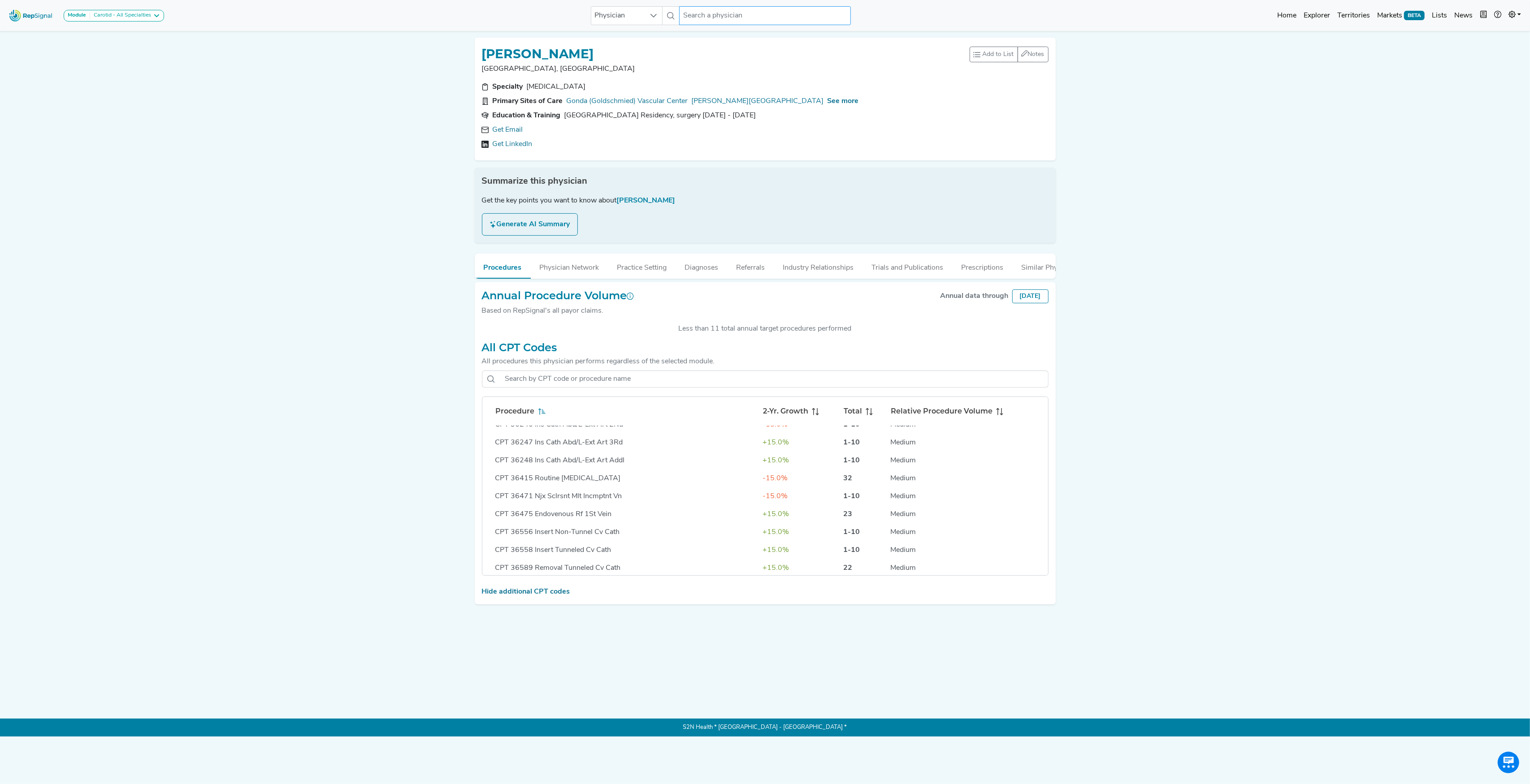
click at [697, 15] on input "text" at bounding box center [765, 15] width 171 height 19
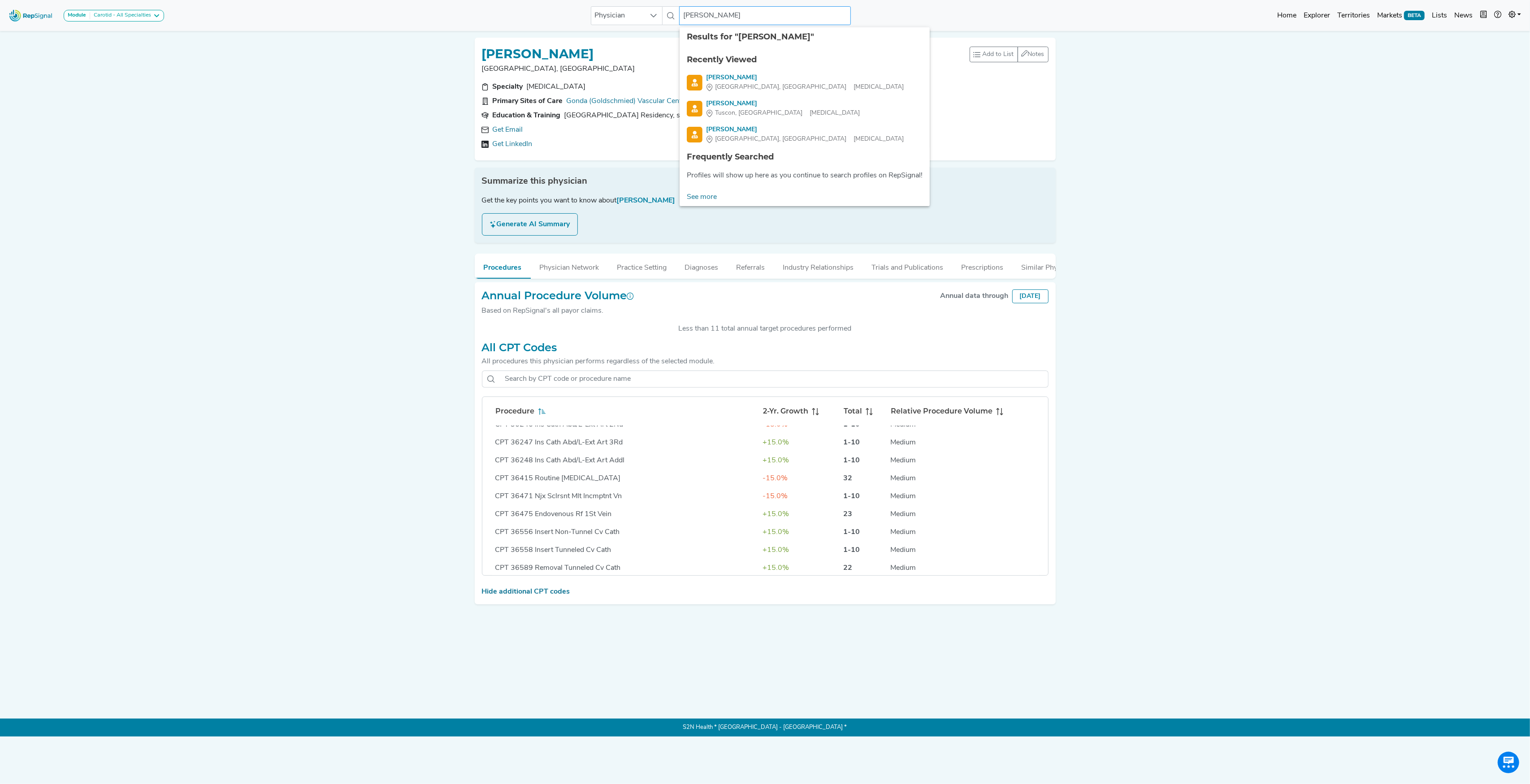
type input "[PERSON_NAME]"
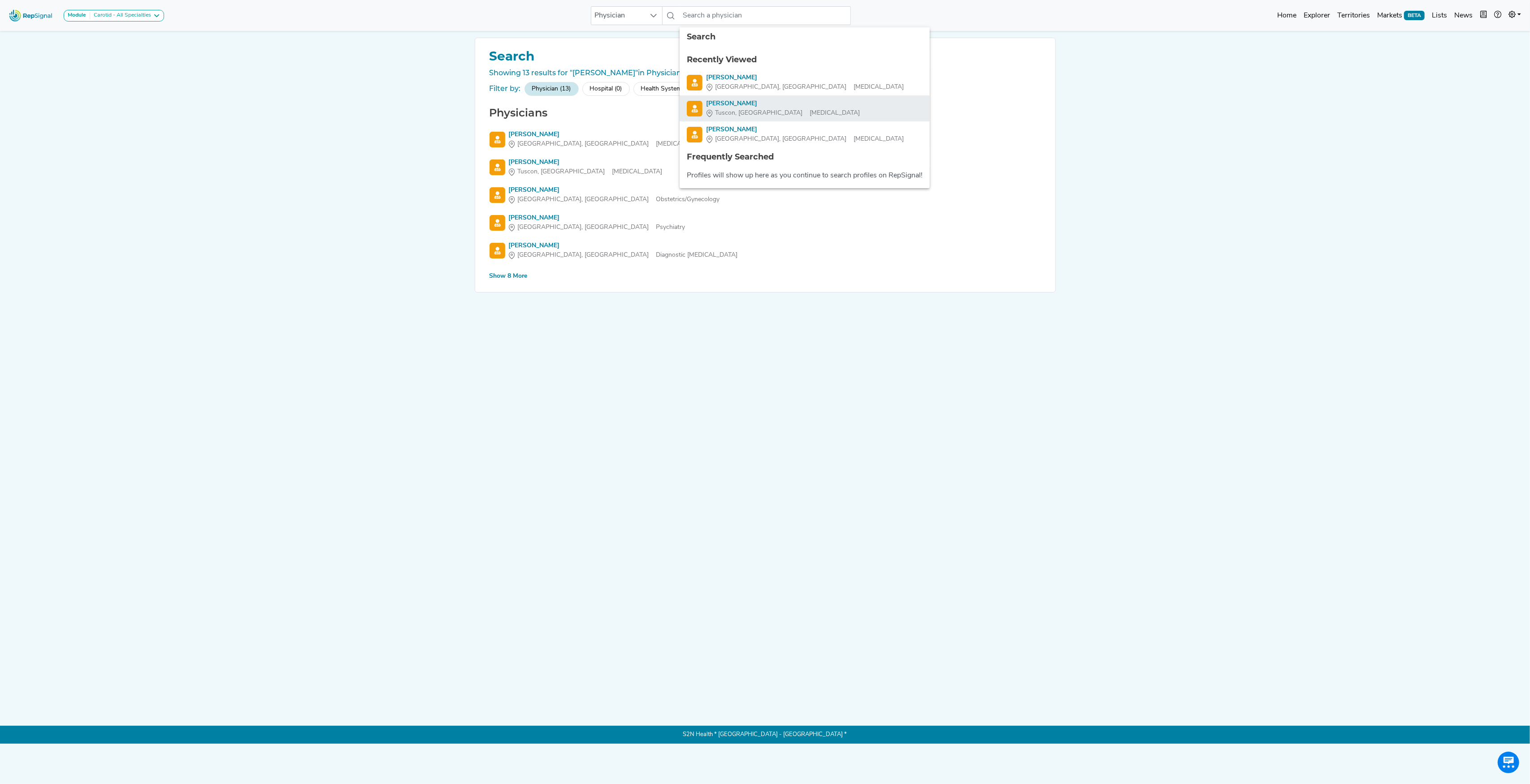
click at [729, 99] on div "[PERSON_NAME]" at bounding box center [783, 104] width 154 height 9
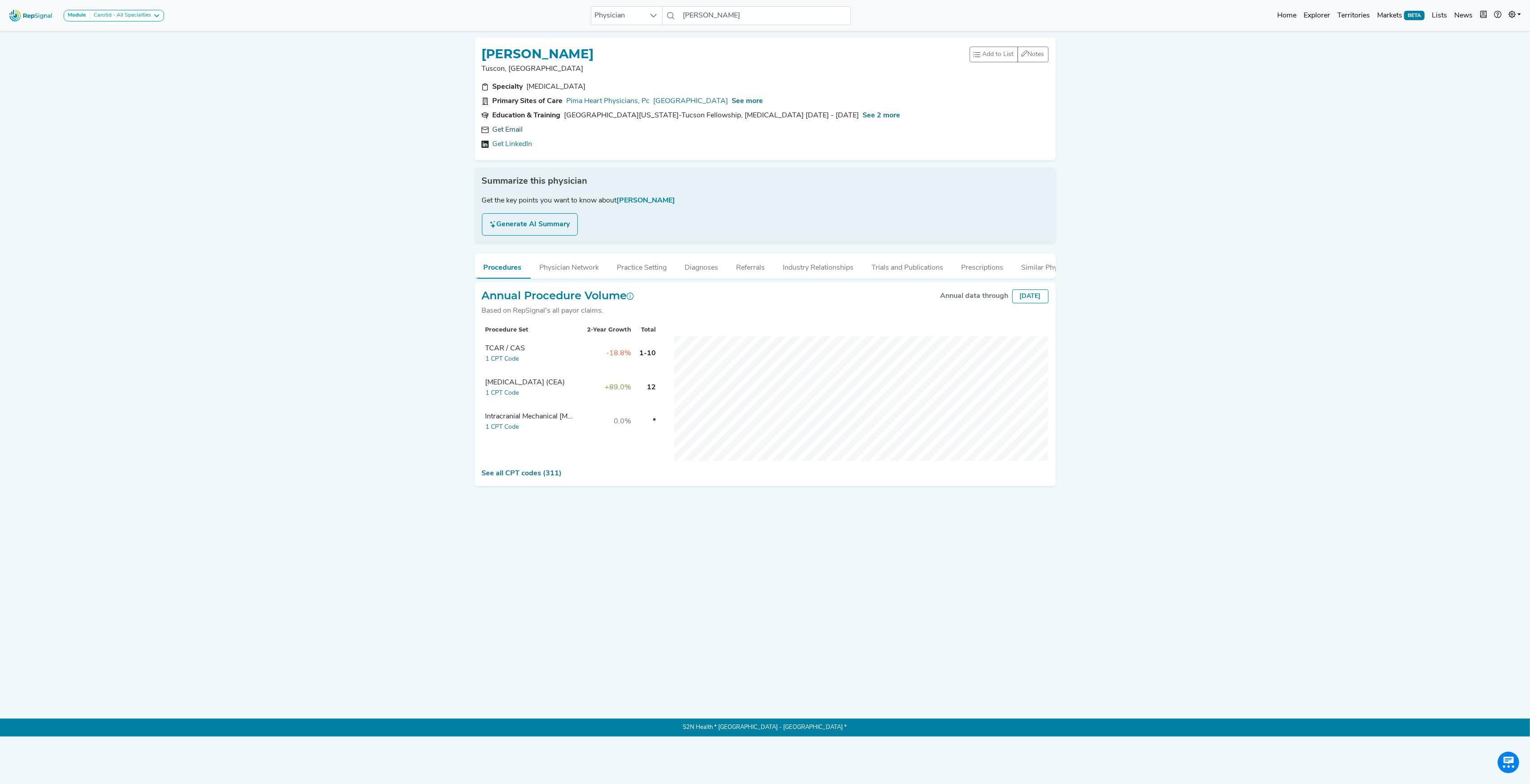
click at [511, 131] on link "Get Email" at bounding box center [508, 130] width 31 height 11
click at [698, 10] on input "[PERSON_NAME]" at bounding box center [765, 15] width 171 height 19
type input "[PERSON_NAME]"
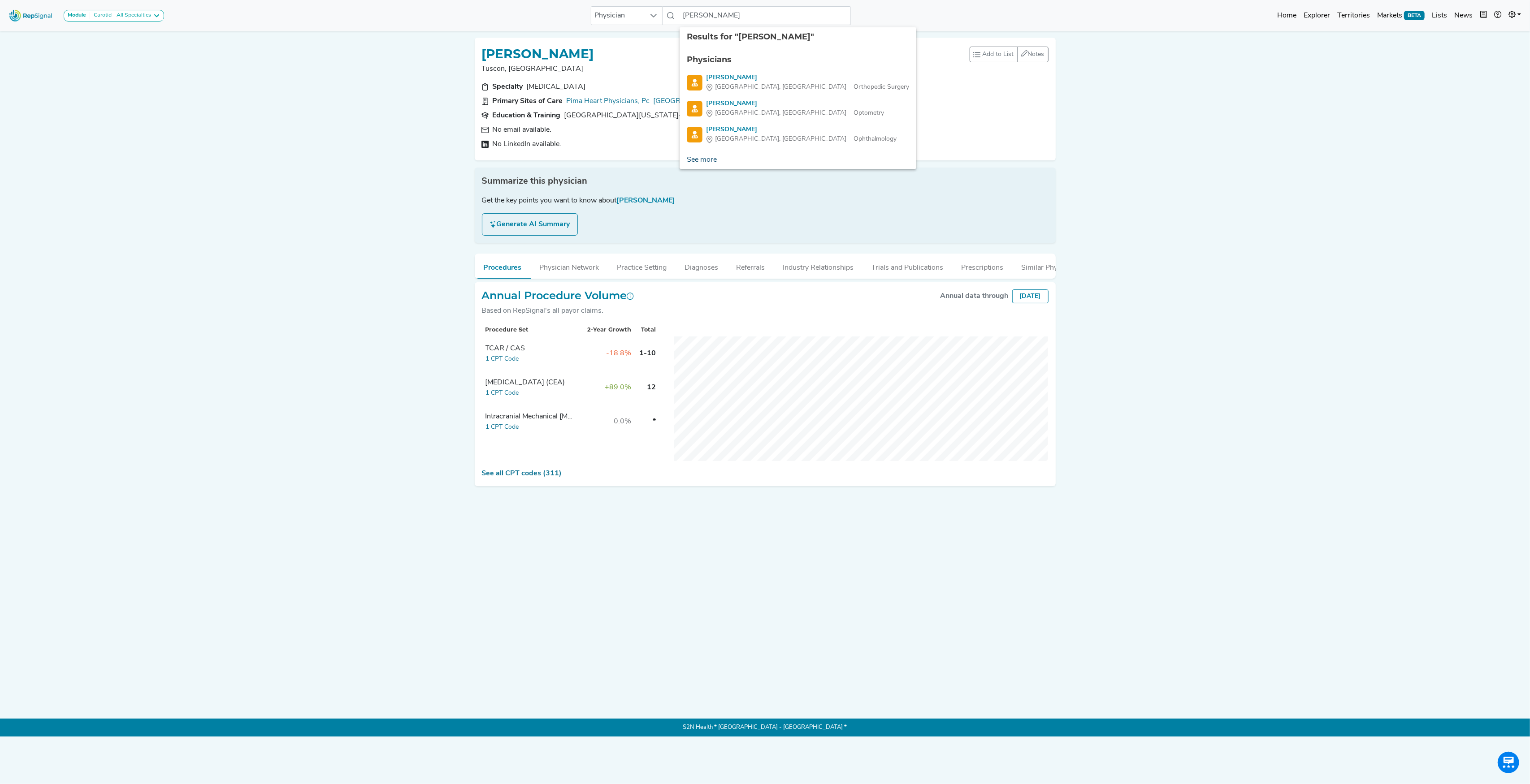
click at [705, 157] on link "See more" at bounding box center [702, 159] width 45 height 18
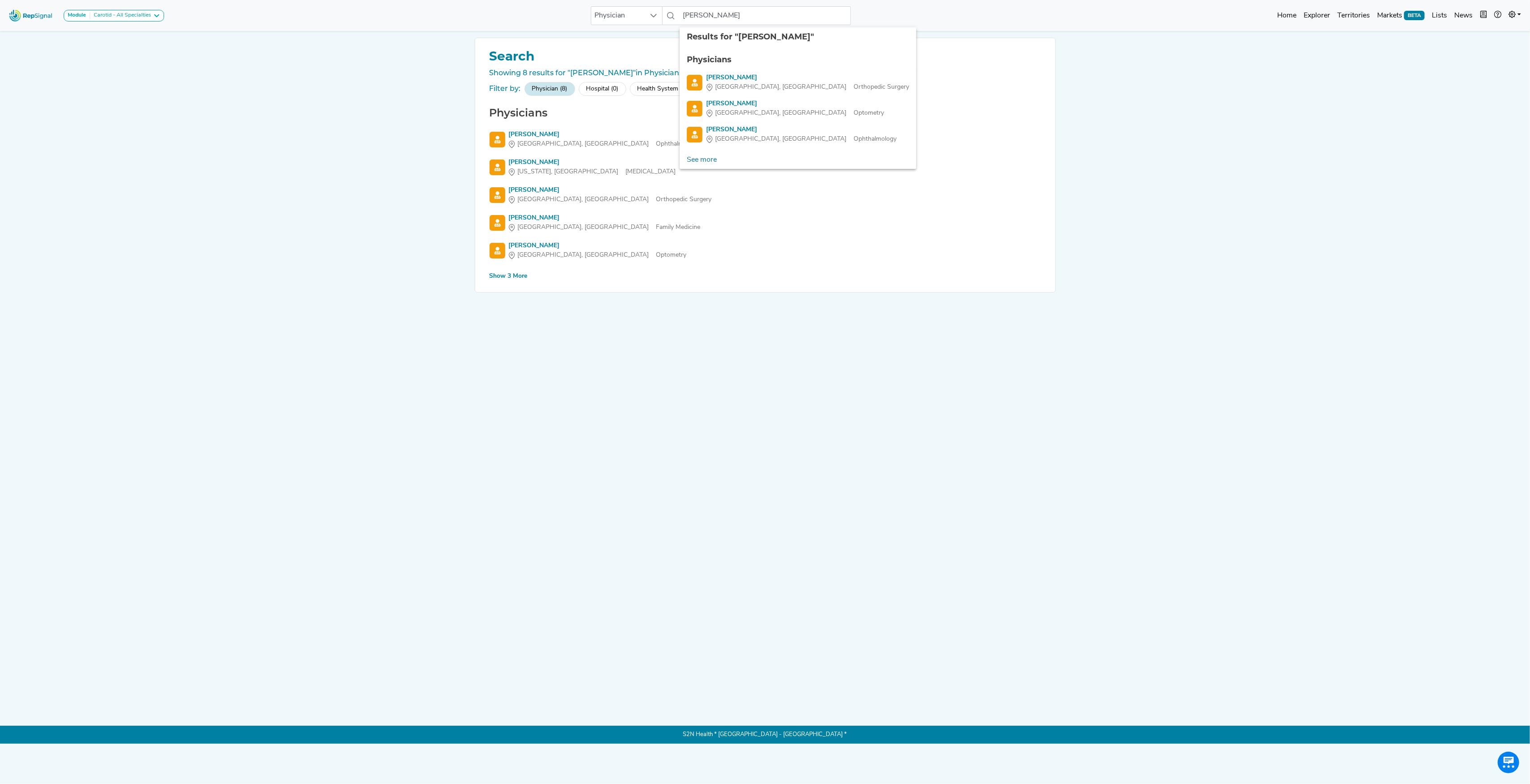
click at [518, 275] on div "Show 3 More" at bounding box center [509, 276] width 38 height 9
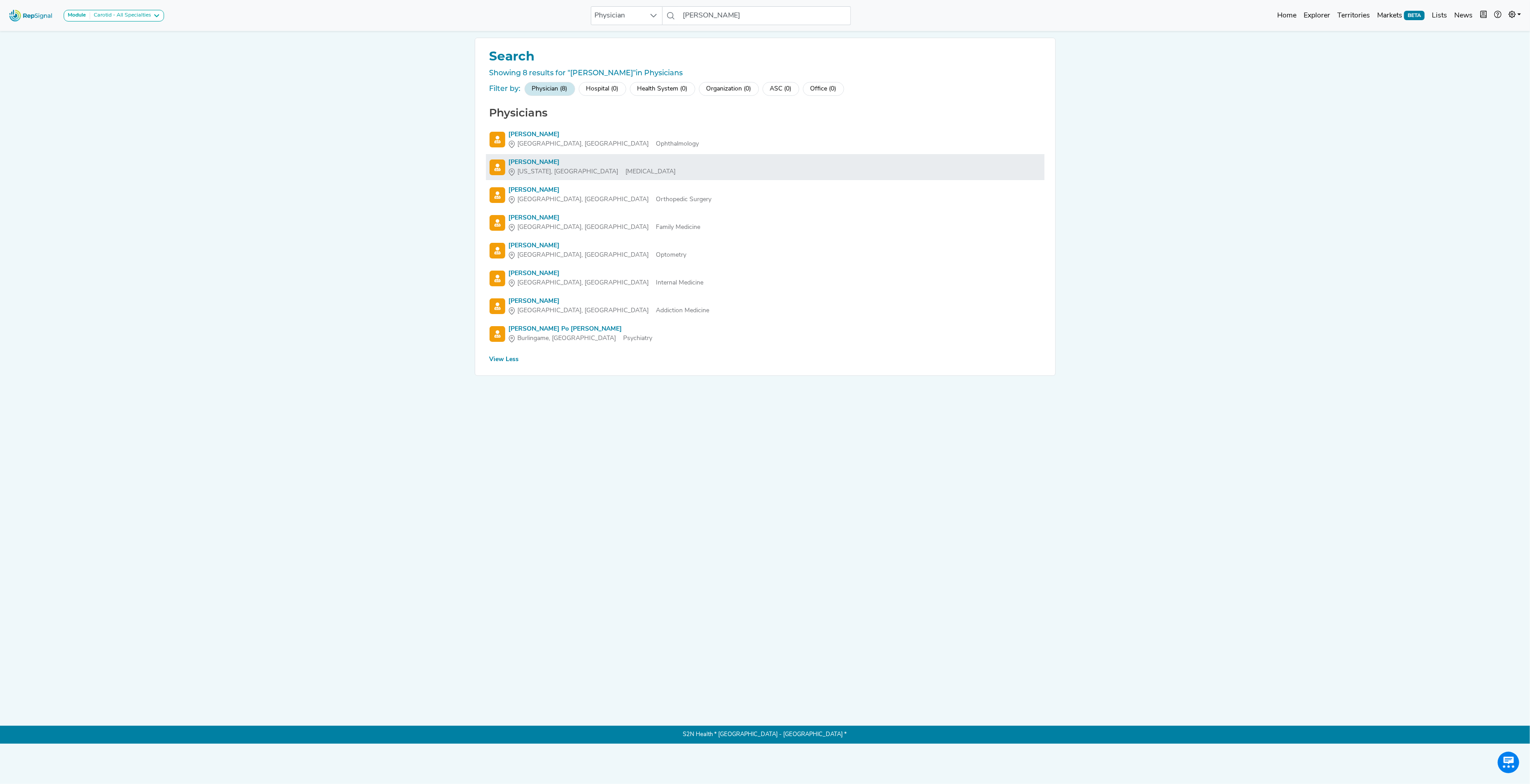
click at [509, 160] on div "[PERSON_NAME]" at bounding box center [592, 162] width 167 height 9
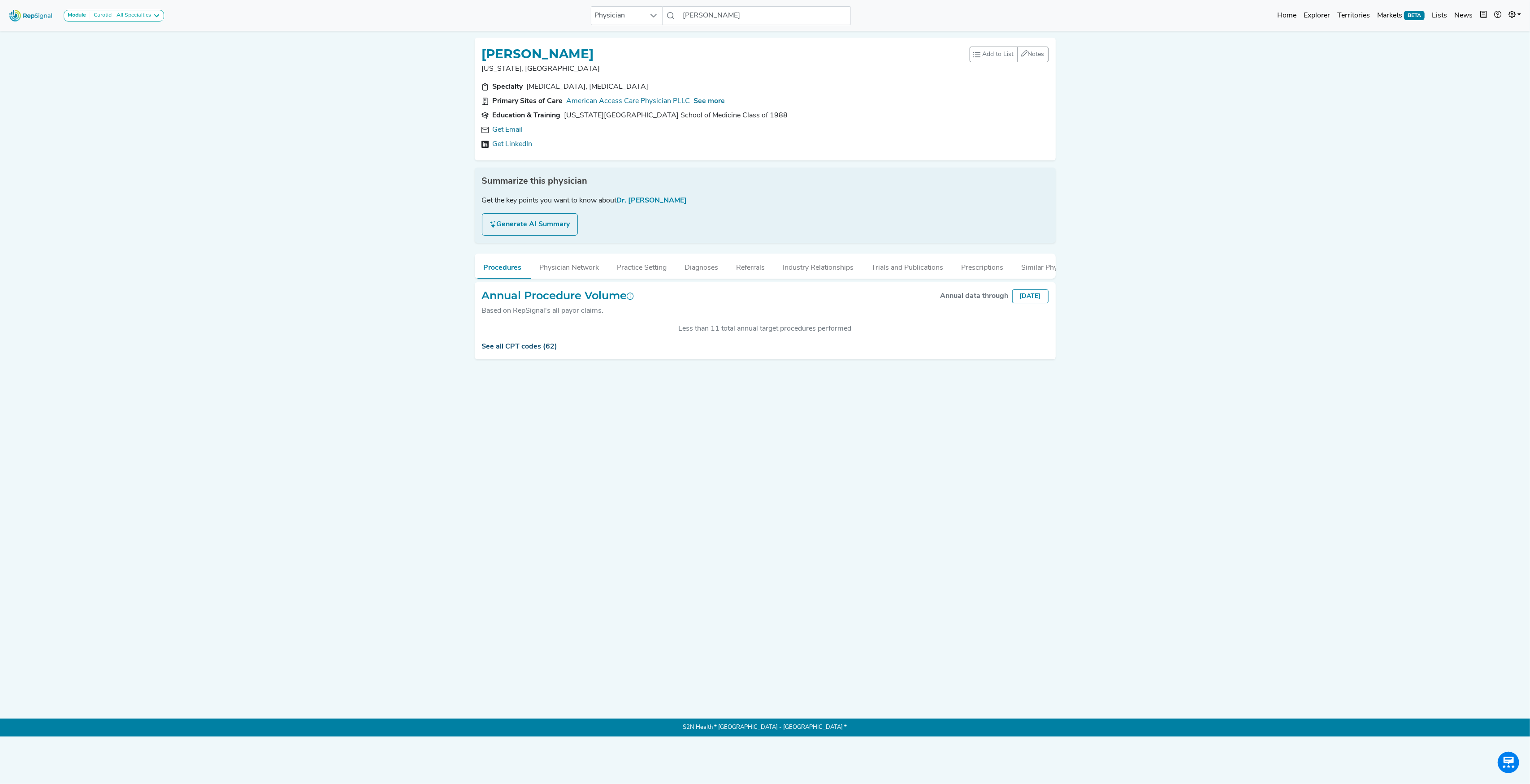
click at [539, 350] on link "See all CPT codes (62)" at bounding box center [520, 347] width 75 height 7
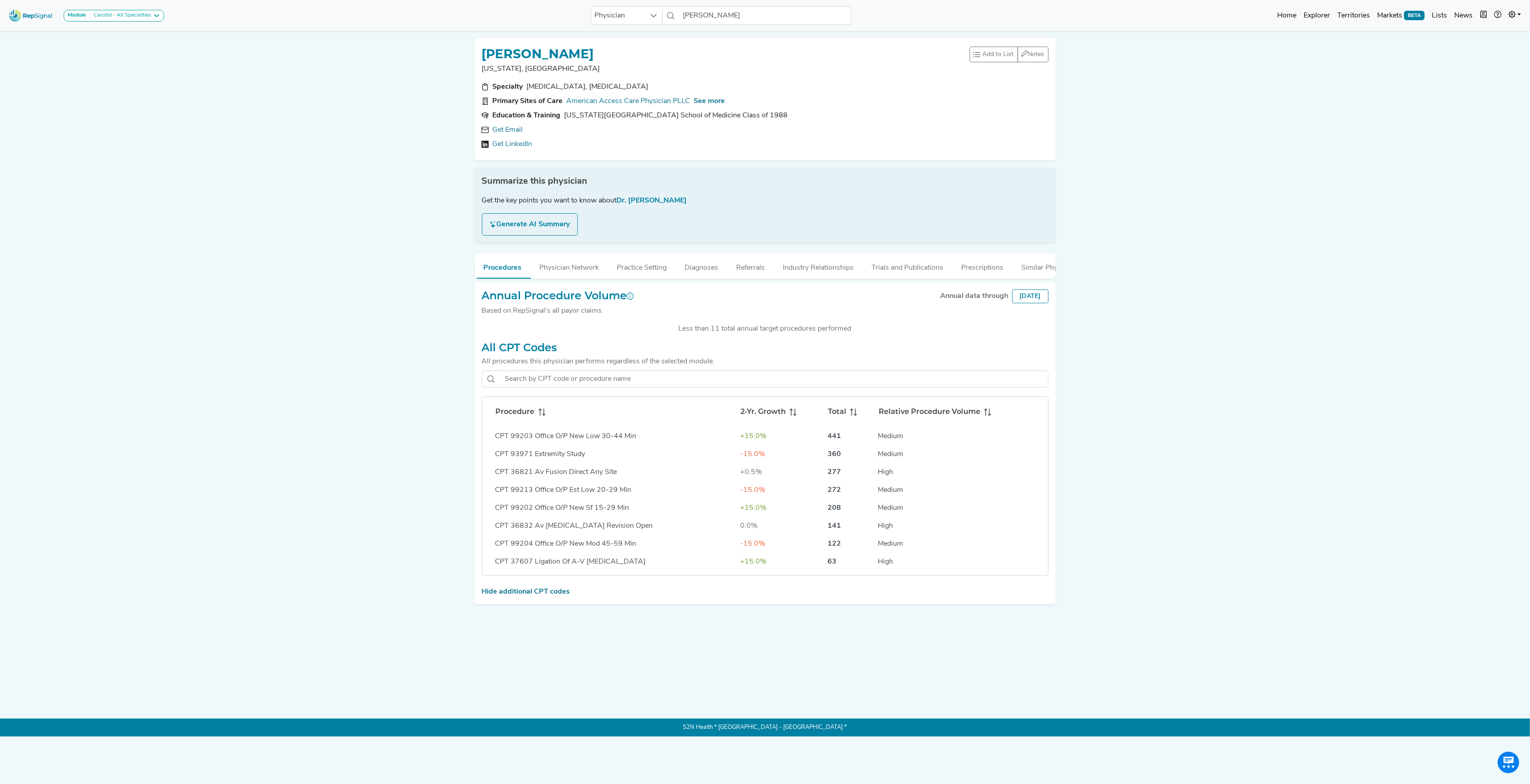
click at [539, 416] on icon at bounding box center [542, 412] width 7 height 7
click at [513, 130] on link "Get Email" at bounding box center [508, 130] width 31 height 11
click at [700, 98] on span "See more" at bounding box center [709, 101] width 32 height 7
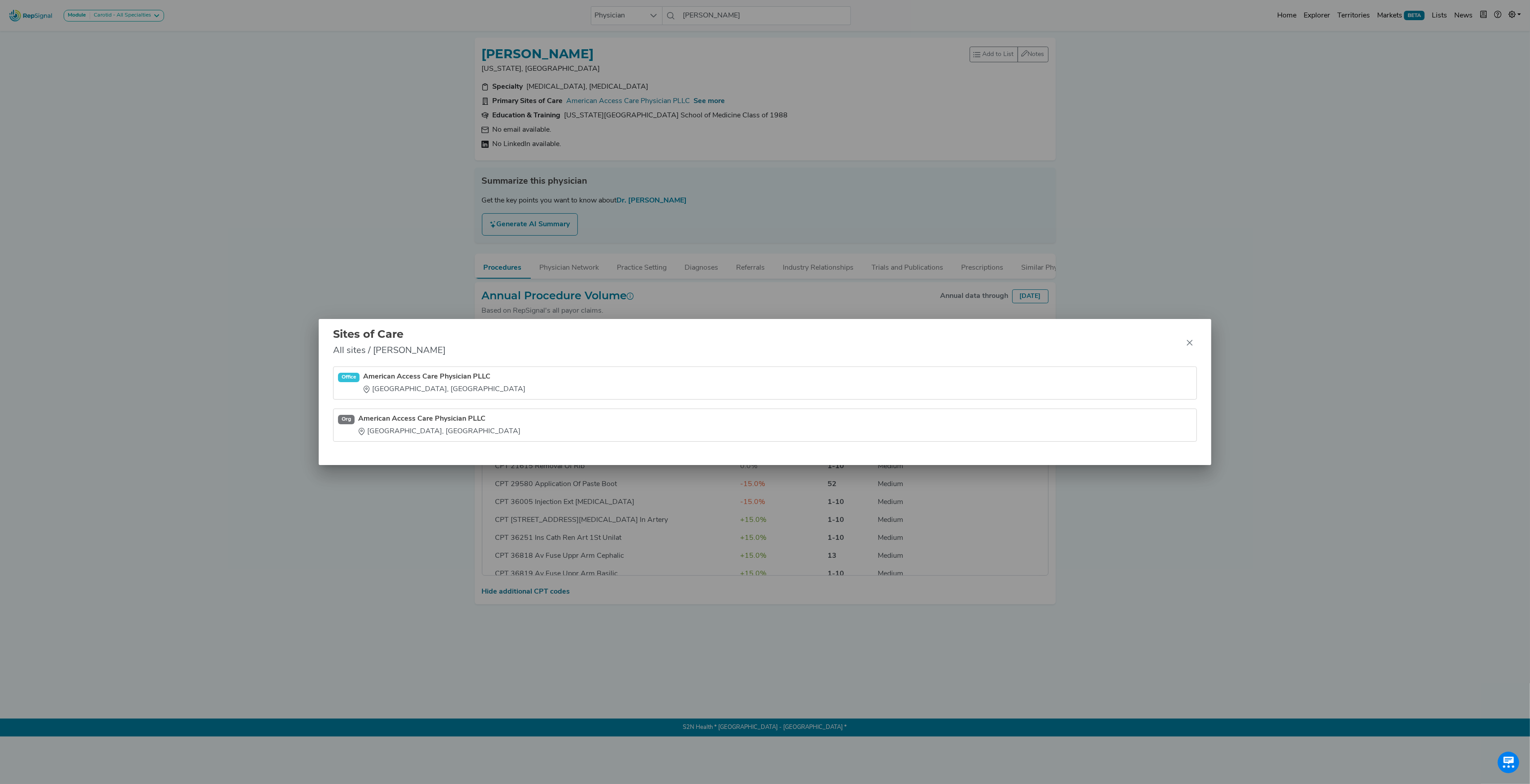
click at [444, 72] on div "Sites of Care All sites / [PERSON_NAME] Office American Access Care Physician P…" at bounding box center [765, 392] width 1530 height 784
click at [606, 64] on div "Sites of Care All sites / [PERSON_NAME] Office American Access Care Physician P…" at bounding box center [765, 392] width 1530 height 784
click at [1196, 345] on button "Close" at bounding box center [1189, 342] width 15 height 15
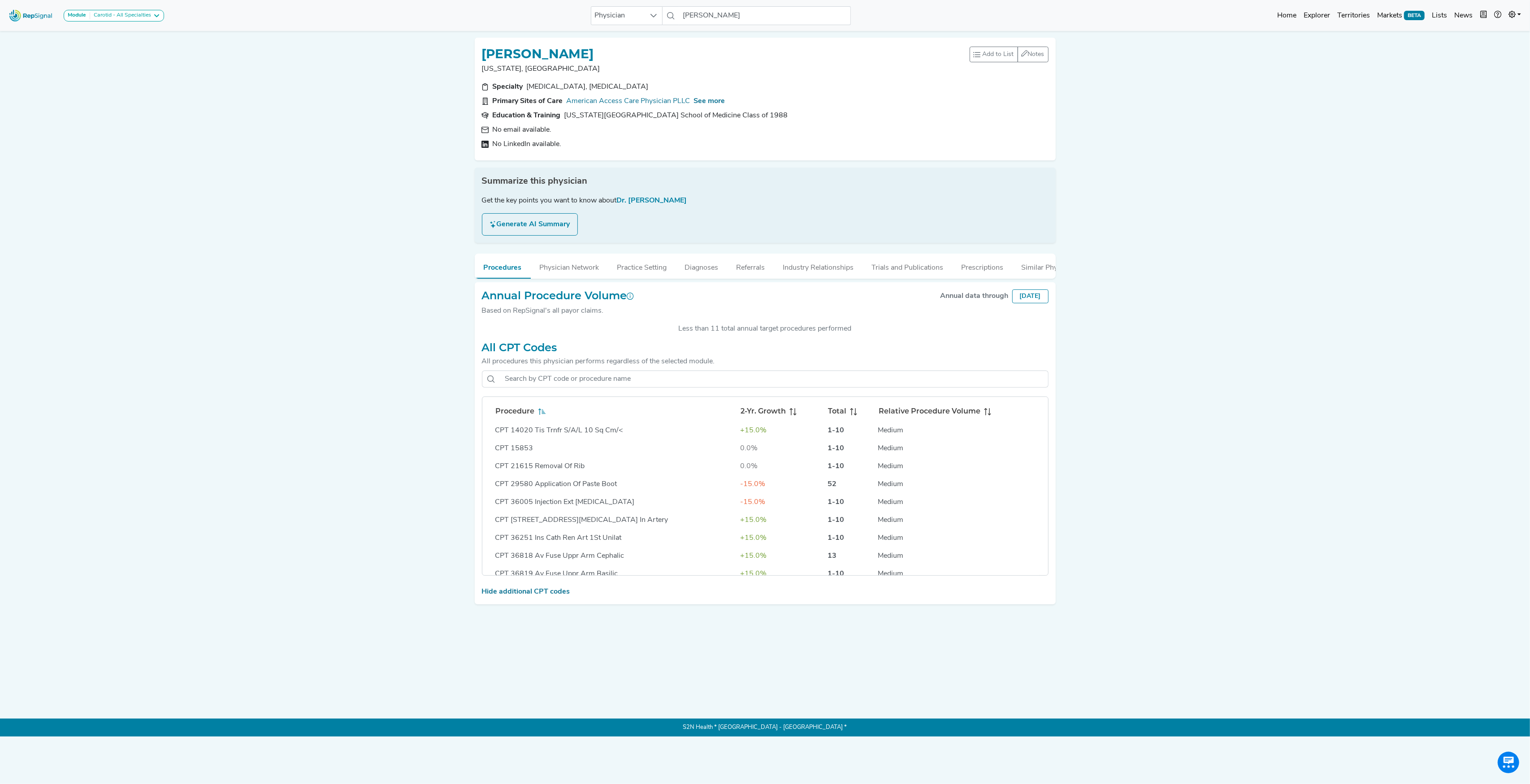
click at [530, 51] on h1 "[PERSON_NAME]" at bounding box center [538, 54] width 112 height 15
copy h1 "[PERSON_NAME]"
